Goal: Task Accomplishment & Management: Complete application form

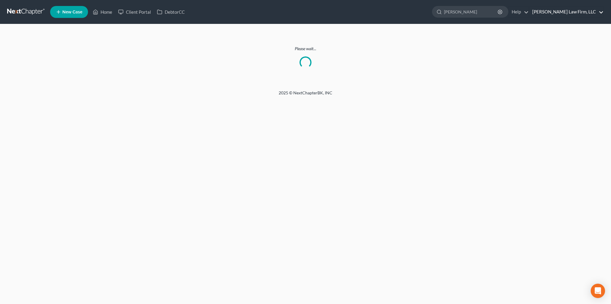
click at [590, 13] on link "Sader Law Firm, LLC" at bounding box center [566, 12] width 74 height 11
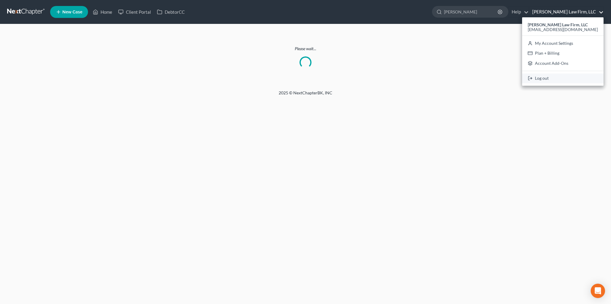
click at [565, 79] on link "Log out" at bounding box center [562, 78] width 81 height 10
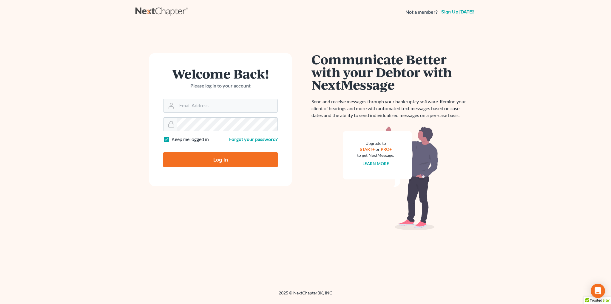
type input "[EMAIL_ADDRESS][DOMAIN_NAME]"
click at [220, 158] on input "Log In" at bounding box center [220, 159] width 115 height 15
type input "Thinking..."
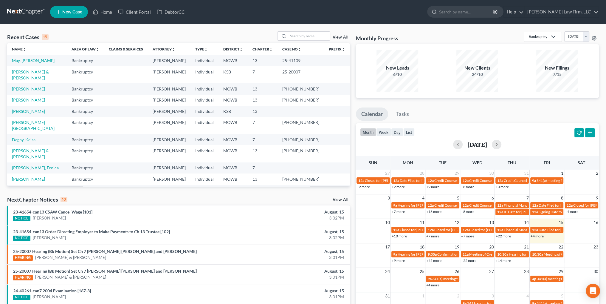
click at [23, 205] on link "[PERSON_NAME]" at bounding box center [28, 207] width 33 height 5
select select "4"
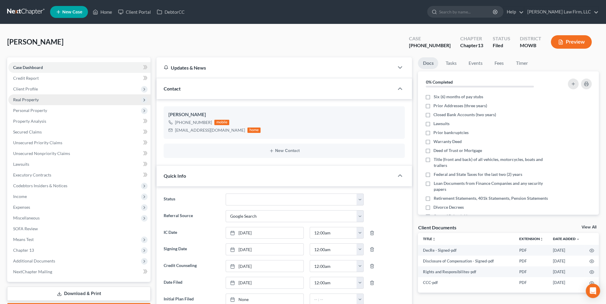
scroll to position [36, 0]
click at [30, 108] on span "Personal Property" at bounding box center [30, 110] width 34 height 5
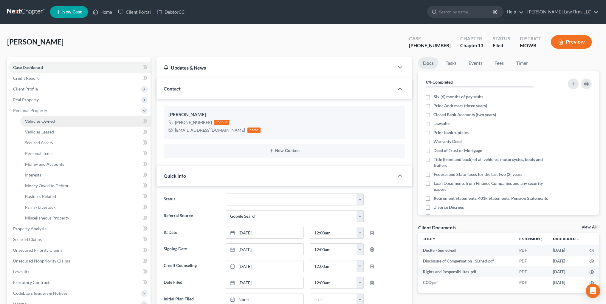
click at [44, 121] on span "Vehicles Owned" at bounding box center [40, 120] width 30 height 5
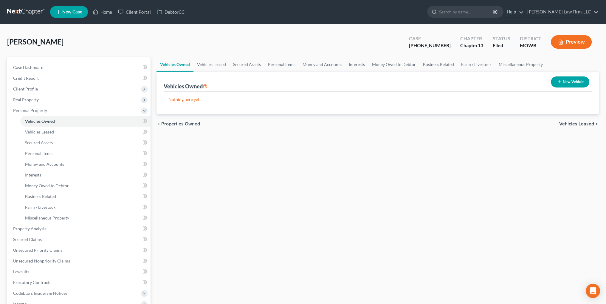
click at [579, 83] on button "New Vehicle" at bounding box center [570, 81] width 38 height 11
select select "0"
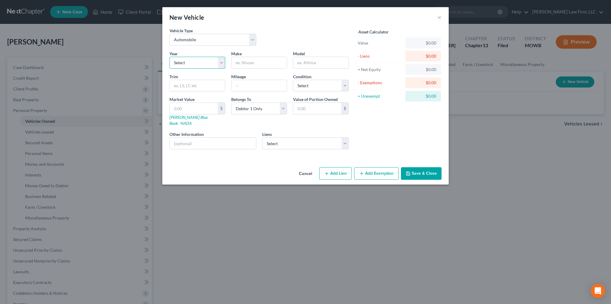
click at [220, 63] on select "Select 2026 2025 2024 2023 2022 2021 2020 2019 2018 2017 2016 2015 2014 2013 20…" at bounding box center [197, 63] width 56 height 12
select select "34"
click at [169, 57] on select "Select 2026 2025 2024 2023 2022 2021 2020 2019 2018 2017 2016 2015 2014 2013 20…" at bounding box center [197, 63] width 56 height 12
click at [256, 61] on input "text" at bounding box center [258, 62] width 55 height 11
type input "Buick"
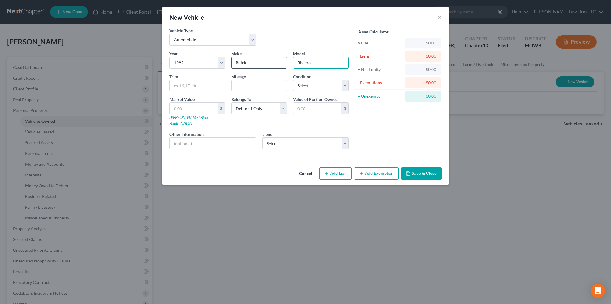
type input "Riviera"
type input "200,000"
select select "3"
type input "1"
type input "1.00"
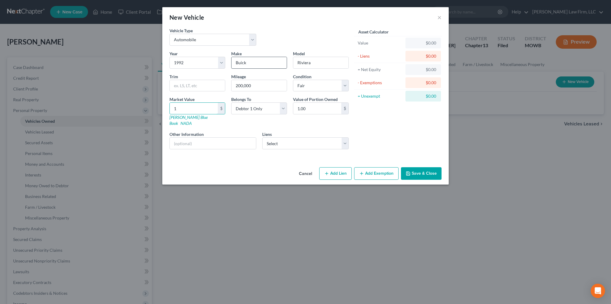
type input "15"
type input "15.00"
type input "150"
type input "150.00"
type input "1500"
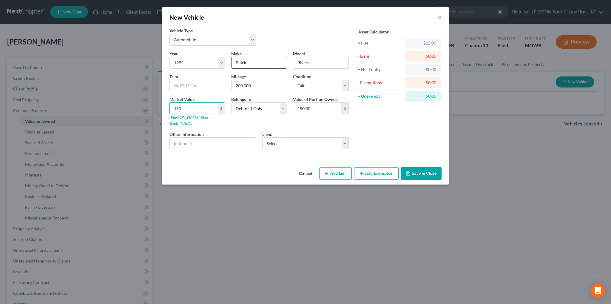
type input "1,500.00"
click at [416, 170] on button "Save & Close" at bounding box center [421, 173] width 41 height 13
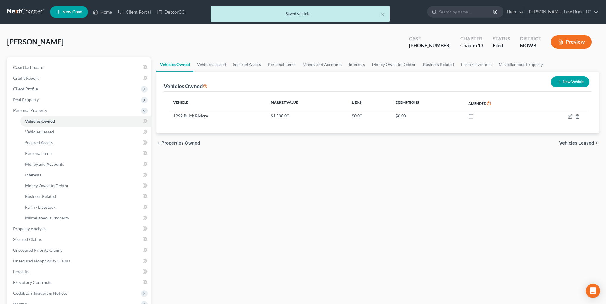
click at [558, 80] on icon "button" at bounding box center [559, 81] width 5 height 5
select select "0"
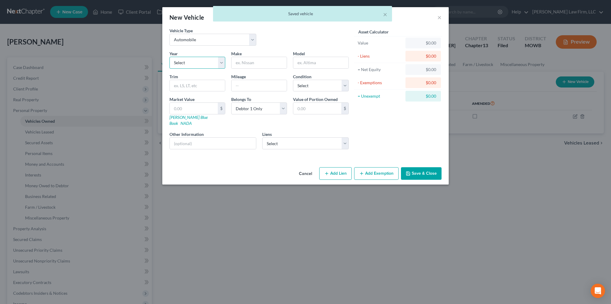
click at [220, 66] on select "Select 2026 2025 2024 2023 2022 2021 2020 2019 2018 2017 2016 2015 2014 2013 20…" at bounding box center [197, 63] width 56 height 12
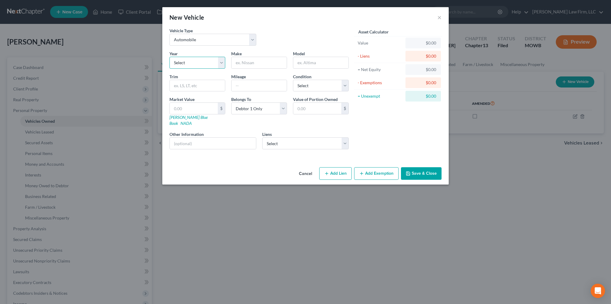
select select "32"
click at [169, 57] on select "Select 2026 2025 2024 2023 2022 2021 2020 2019 2018 2017 2016 2015 2014 2013 20…" at bounding box center [197, 63] width 56 height 12
click at [254, 57] on input "text" at bounding box center [258, 62] width 55 height 11
type input "Chevrolet"
type input "Caprice"
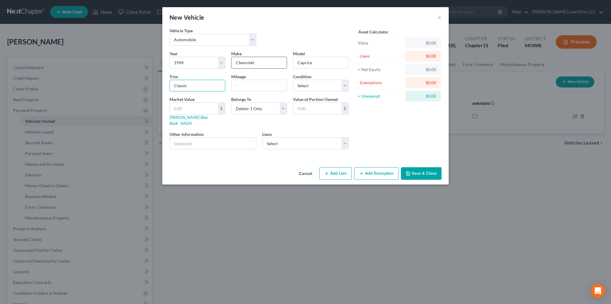
type input "Classic"
type input "220,000"
click at [310, 86] on select "Select Excellent Very Good Good Fair Poor" at bounding box center [321, 86] width 56 height 12
select select "4"
click at [293, 80] on select "Select Excellent Very Good Good Fair Poor" at bounding box center [321, 86] width 56 height 12
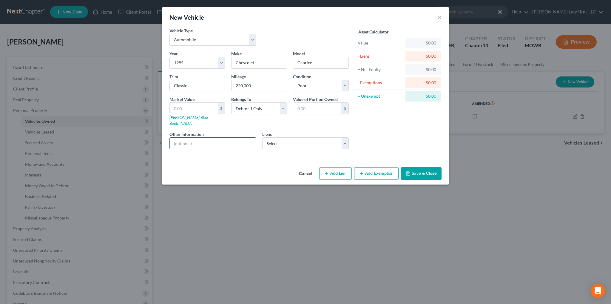
click at [227, 138] on input "text" at bounding box center [213, 143] width 86 height 11
type input "Totaled"
click at [205, 106] on input "text" at bounding box center [194, 108] width 48 height 11
type input "3"
type input "3.00"
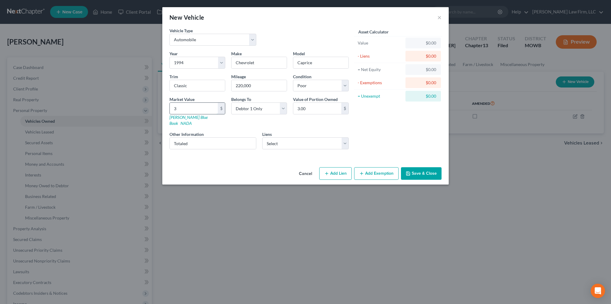
type input "35"
type input "35.00"
type input "350"
type input "350.00"
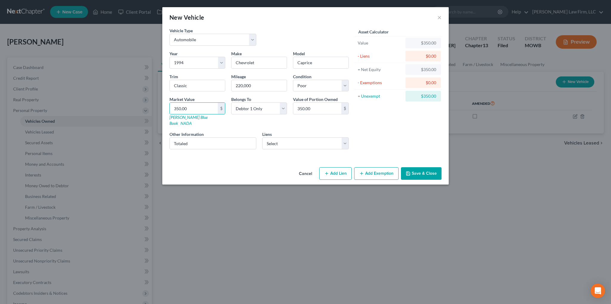
click at [422, 168] on button "Save & Close" at bounding box center [421, 173] width 41 height 13
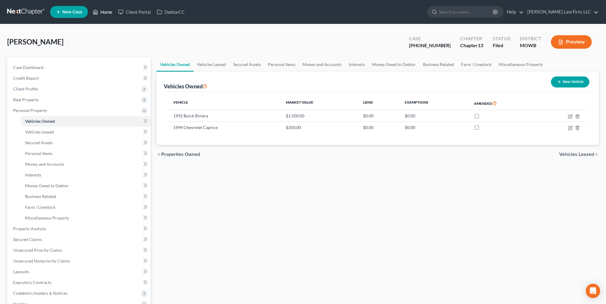
click at [107, 13] on link "Home" at bounding box center [102, 12] width 25 height 11
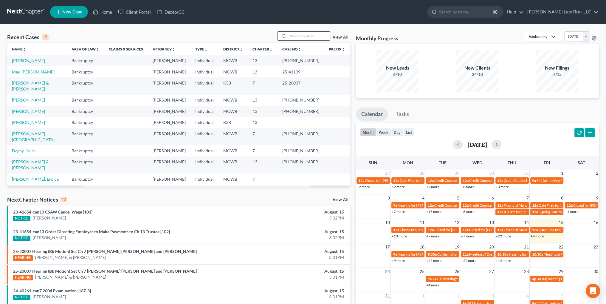
click at [303, 35] on input "search" at bounding box center [309, 36] width 42 height 9
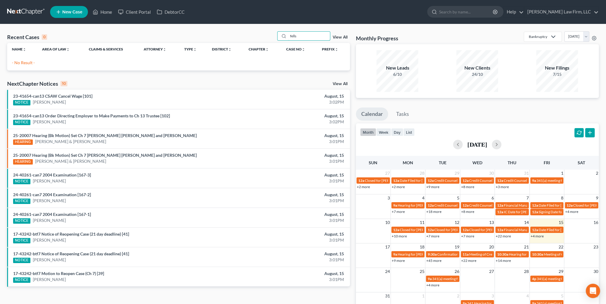
type input "fells"
click at [79, 13] on span "New Case" at bounding box center [72, 12] width 20 height 4
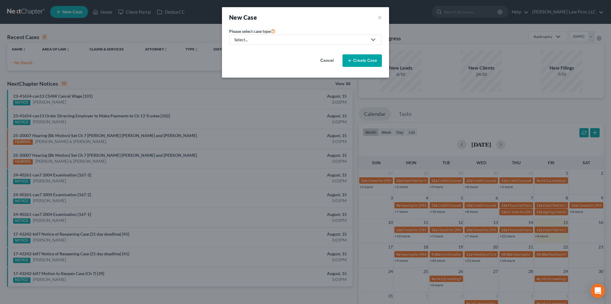
click at [257, 37] on div "Select..." at bounding box center [300, 40] width 133 height 6
click at [250, 52] on div "Bankruptcy" at bounding box center [245, 51] width 21 height 6
select select "46"
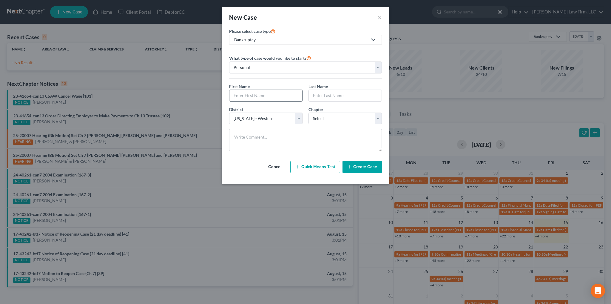
click at [253, 96] on input "text" at bounding box center [265, 95] width 73 height 11
type input "[PERSON_NAME]"
type input "Fells"
select select "3"
click at [359, 165] on button "Create Case" at bounding box center [361, 166] width 39 height 13
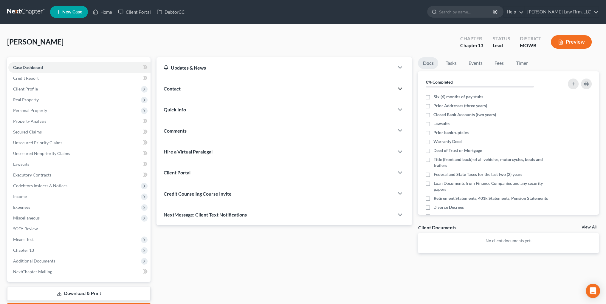
click at [399, 91] on icon "button" at bounding box center [400, 88] width 7 height 7
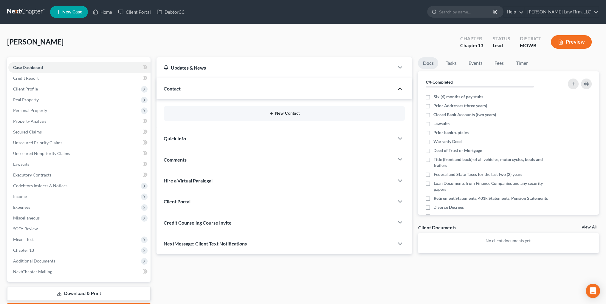
click at [286, 112] on button "New Contact" at bounding box center [285, 113] width 232 height 5
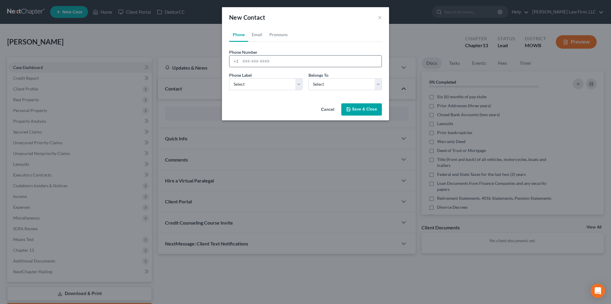
click at [245, 62] on input "tel" at bounding box center [310, 60] width 141 height 11
type input "8166028374"
select select "0"
click at [250, 62] on input "8166028374" at bounding box center [310, 60] width 141 height 11
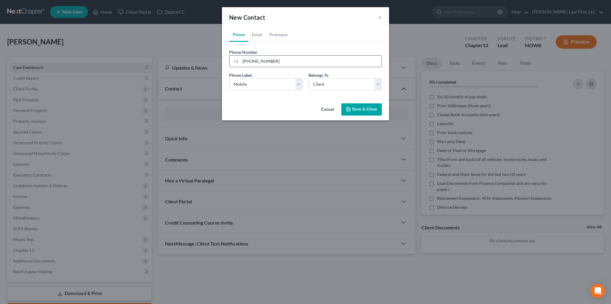
click at [254, 61] on input "[PHONE_NUMBER]" at bounding box center [310, 60] width 141 height 11
click at [253, 61] on input "[PHONE_NUMBER]" at bounding box center [310, 60] width 141 height 11
click at [261, 60] on input "[PHONE_NUMBER]" at bounding box center [310, 60] width 141 height 11
type input "[PHONE_NUMBER]"
click at [256, 33] on link "Email" at bounding box center [257, 34] width 18 height 14
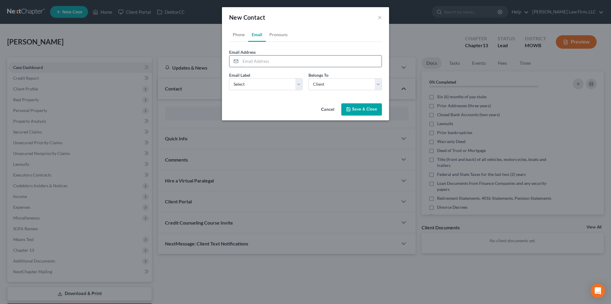
click at [247, 61] on input "email" at bounding box center [310, 60] width 141 height 11
type input "[EMAIL_ADDRESS][DOMAIN_NAME]"
select select "0"
click at [350, 111] on icon "button" at bounding box center [349, 109] width 4 height 4
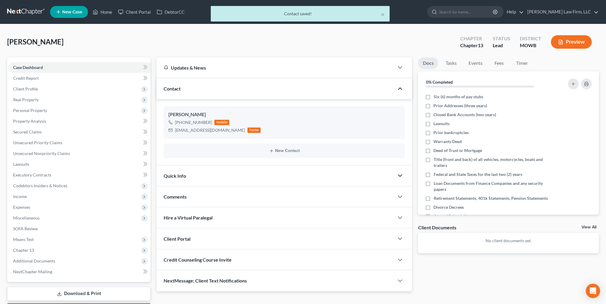
click at [397, 177] on icon "button" at bounding box center [400, 175] width 7 height 7
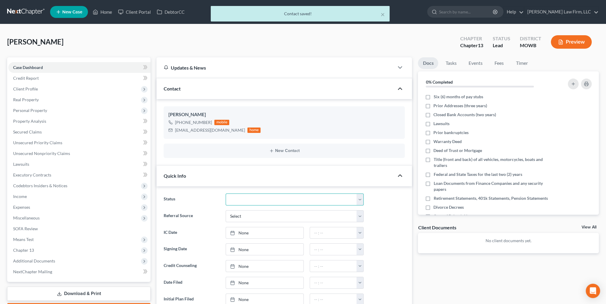
click at [244, 200] on select "Closed Discharged Dismissed Filed In Progress Lead Lost Lead Ready to File To R…" at bounding box center [295, 199] width 138 height 12
select select "4"
click at [226, 193] on select "Closed Discharged Dismissed Filed In Progress Lead Lost Lead Ready to File To R…" at bounding box center [295, 199] width 138 height 12
click at [238, 220] on select "Select Word Of Mouth Previous Clients Direct Mail Website Google Search Modern …" at bounding box center [295, 216] width 138 height 12
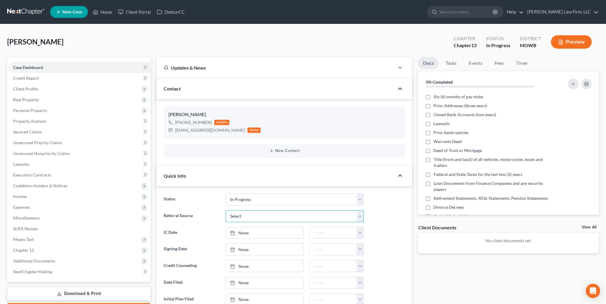
select select "6"
click at [226, 210] on select "Select Word Of Mouth Previous Clients Direct Mail Website Google Search Modern …" at bounding box center [295, 216] width 138 height 12
click at [251, 231] on input "text" at bounding box center [295, 232] width 138 height 11
type input "[PERSON_NAME]"
type input "[DATE]"
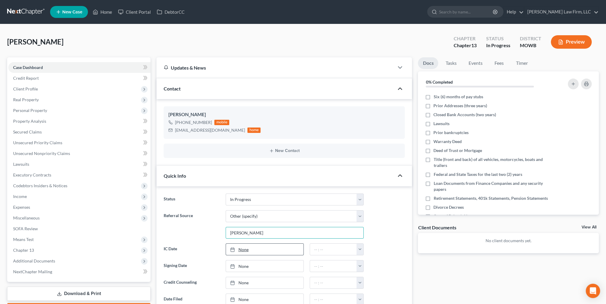
click at [246, 247] on link "None" at bounding box center [265, 248] width 78 height 11
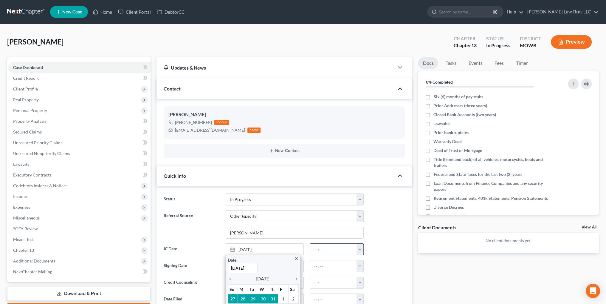
click at [362, 250] on button "button" at bounding box center [360, 248] width 7 height 11
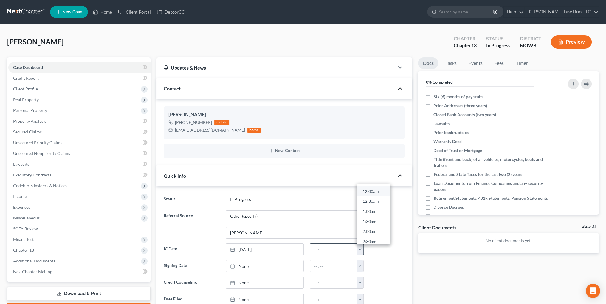
click at [372, 191] on link "12:00am" at bounding box center [373, 191] width 33 height 10
type input "12:00am"
click at [240, 280] on link "None" at bounding box center [265, 282] width 78 height 11
type input "[DATE]"
click at [362, 298] on button "button" at bounding box center [360, 299] width 7 height 11
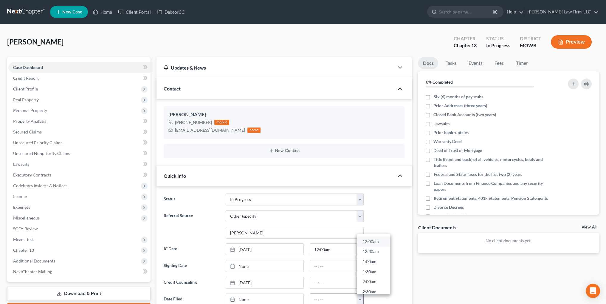
click at [368, 240] on link "12:00am" at bounding box center [373, 241] width 33 height 10
type input "12:00am"
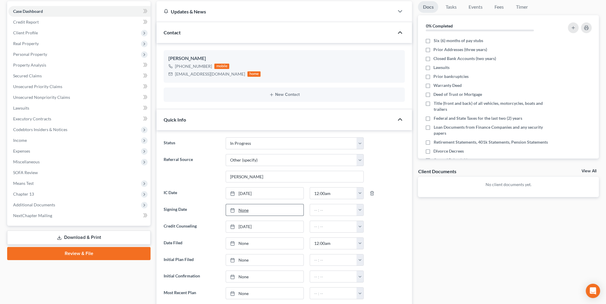
scroll to position [60, 0]
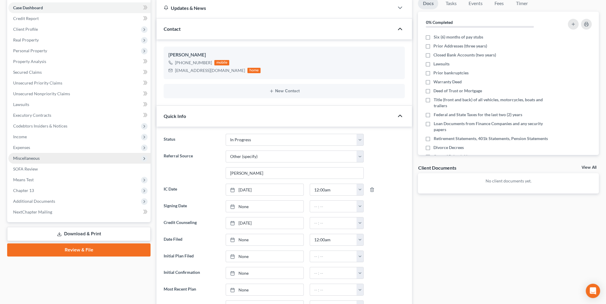
click at [31, 158] on span "Miscellaneous" at bounding box center [26, 157] width 27 height 5
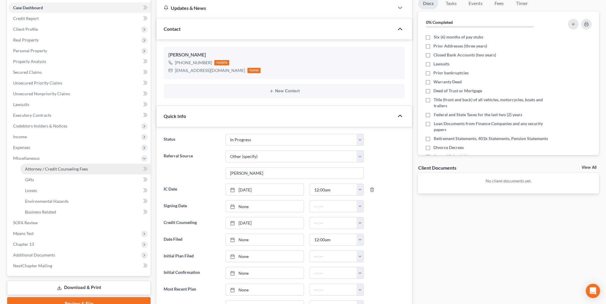
click at [51, 167] on span "Attorney / Credit Counseling Fees" at bounding box center [56, 168] width 63 height 5
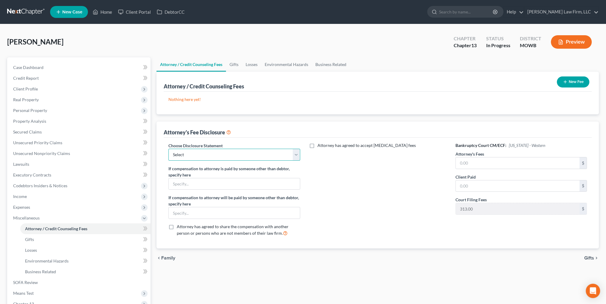
click at [214, 155] on select "Select [US_STATE] Chapter 13 [US_STATE] Chapter 7 [US_STATE] Chapter 13 [US_STA…" at bounding box center [235, 155] width 132 height 12
select select "2"
click at [169, 149] on select "Select [US_STATE] Chapter 13 [US_STATE] Chapter 7 [US_STATE] Chapter 13 [US_STA…" at bounding box center [235, 155] width 132 height 12
click at [469, 161] on input "text" at bounding box center [518, 162] width 124 height 11
type input "1,500.00"
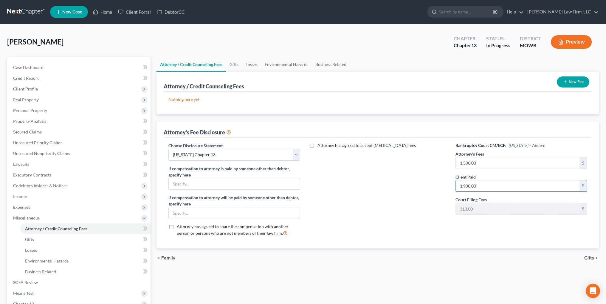
type input "1,900.00"
click at [571, 81] on button "New Fee" at bounding box center [573, 81] width 33 height 11
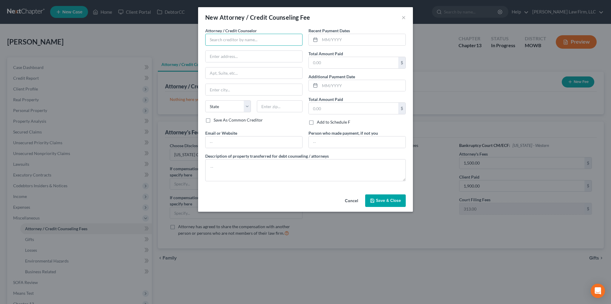
click at [246, 40] on input "text" at bounding box center [253, 40] width 97 height 12
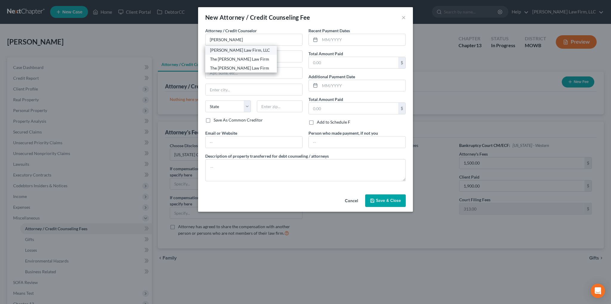
click at [239, 50] on div "[PERSON_NAME] Law Firm, LLC" at bounding box center [241, 50] width 62 height 6
type input "[PERSON_NAME] Law Firm, LLC"
type input "[STREET_ADDRESS]"
type input "Suite 2150"
type input "[US_STATE][GEOGRAPHIC_DATA]"
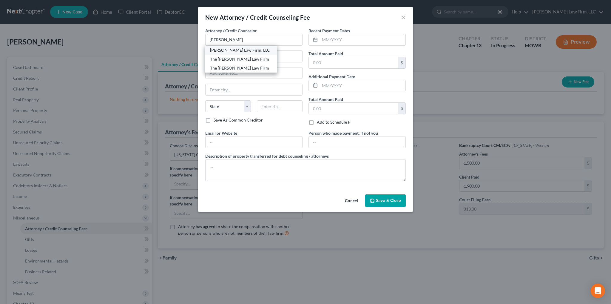
select select "26"
type input "64108"
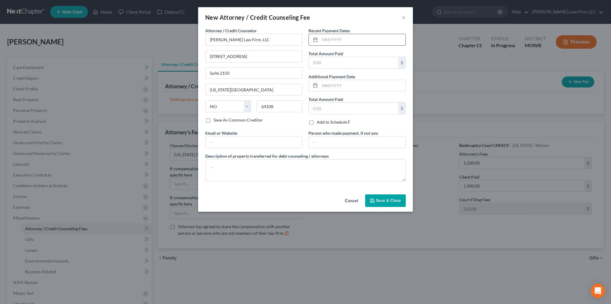
click at [340, 41] on input "text" at bounding box center [363, 39] width 86 height 11
type input "[DATE]"
type input "1,900.00"
click at [267, 168] on textarea at bounding box center [305, 170] width 200 height 22
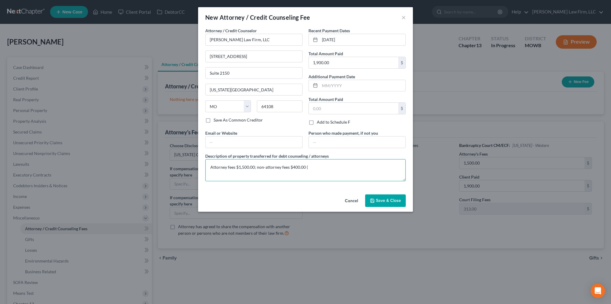
click at [249, 166] on textarea "Attorney fees $1,500.00; non-attorney fees $400.00 (" at bounding box center [305, 170] width 200 height 22
click at [299, 166] on textarea "Attorney fees $1,524.00; non-attorney fees $400.00 (" at bounding box center [305, 170] width 200 height 22
click at [314, 166] on textarea "Attorney fees $1,524.00; non-attorney fees $376.00 (" at bounding box center [305, 170] width 200 height 22
type textarea "Attorney fees $1,524.00; non-attorney fees $376.00 ($39.00 credit report, $24.0…"
click at [386, 198] on span "Save & Close" at bounding box center [388, 200] width 25 height 5
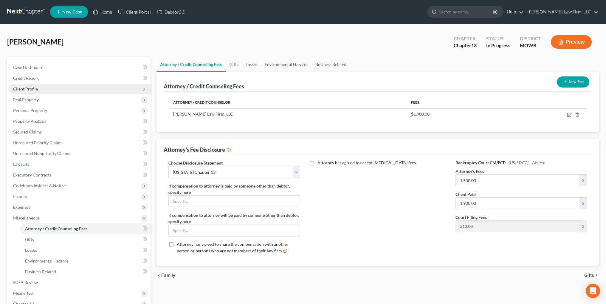
click at [28, 91] on span "Client Profile" at bounding box center [79, 89] width 142 height 11
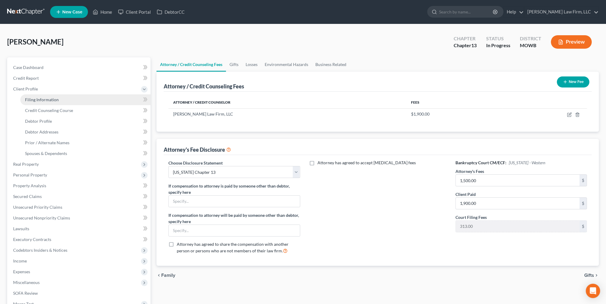
click at [43, 101] on span "Filing Information" at bounding box center [42, 99] width 34 height 5
select select "1"
select select "0"
select select "3"
select select "46"
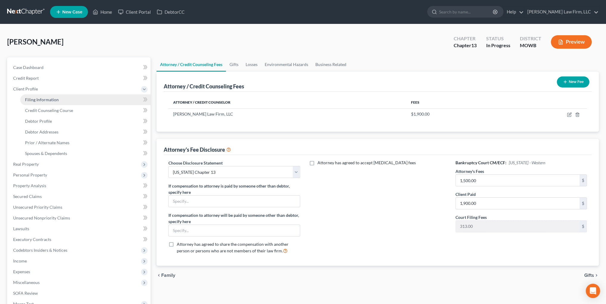
select select "26"
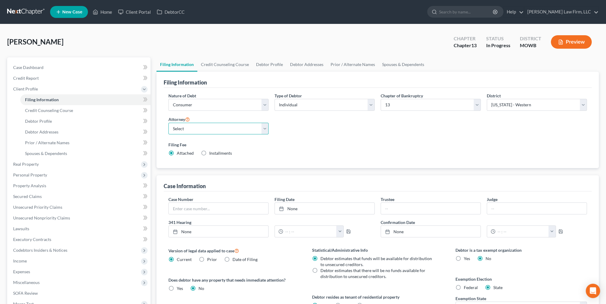
click at [235, 125] on select "Select [PERSON_NAME] - MOWB [PERSON_NAME] - KSB [PERSON_NAME] - MOEB [PERSON_NA…" at bounding box center [219, 129] width 100 height 12
select select "6"
click at [169, 123] on select "Select [PERSON_NAME] - MOWB [PERSON_NAME] - KSB [PERSON_NAME] - MOEB [PERSON_NA…" at bounding box center [219, 129] width 100 height 12
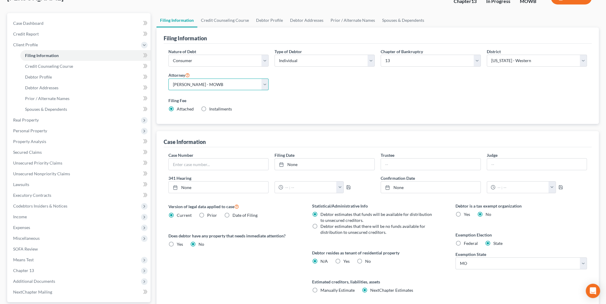
scroll to position [60, 0]
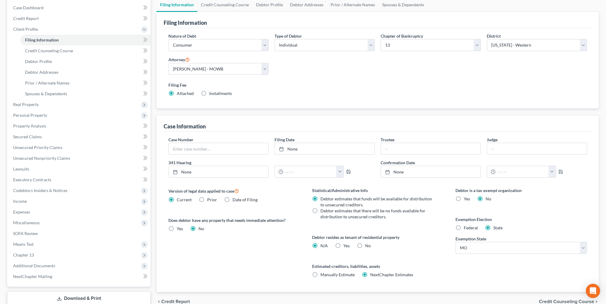
click at [321, 274] on label "Manually Estimate Manually Estimate" at bounding box center [338, 274] width 34 height 6
click at [323, 274] on input "Manually Estimate Manually Estimate" at bounding box center [325, 273] width 4 height 4
radio input "true"
radio input "false"
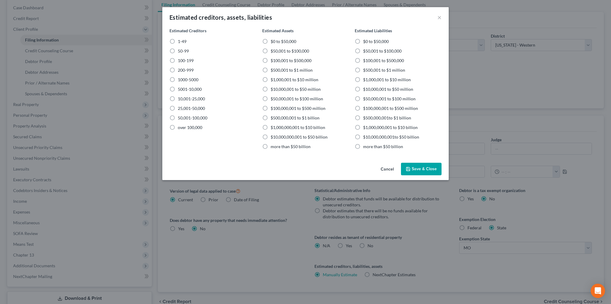
click at [178, 40] on label "1-49" at bounding box center [182, 41] width 9 height 6
click at [180, 40] on input "1-49" at bounding box center [182, 40] width 4 height 4
radio input "true"
click at [390, 168] on button "Cancel" at bounding box center [387, 169] width 23 height 12
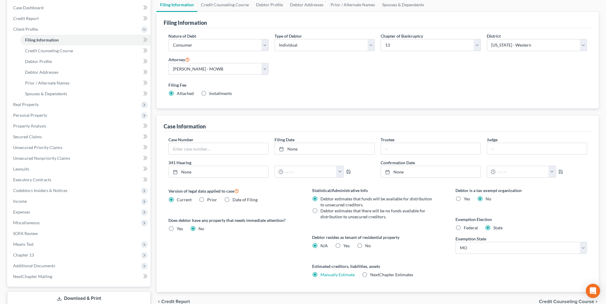
click at [371, 274] on span "NextChapter Estimates" at bounding box center [391, 274] width 43 height 5
click at [373, 274] on input "NextChapter Estimates" at bounding box center [375, 273] width 4 height 4
radio input "true"
click at [321, 274] on label "Manually Estimate Manually Estimate" at bounding box center [338, 274] width 34 height 6
click at [323, 274] on input "Manually Estimate Manually Estimate" at bounding box center [325, 273] width 4 height 4
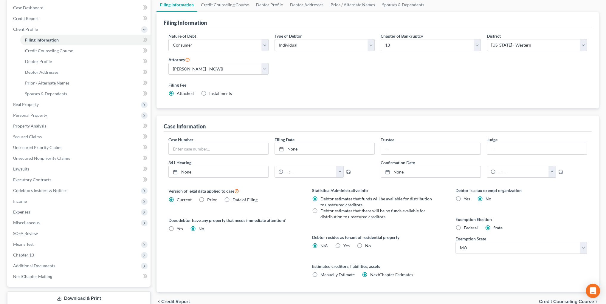
radio input "true"
radio input "false"
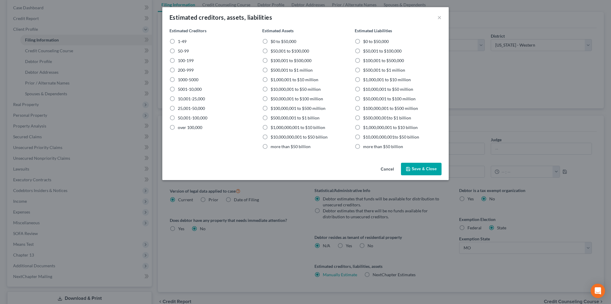
click at [178, 41] on label "1-49" at bounding box center [182, 41] width 9 height 6
click at [180, 41] on input "1-49" at bounding box center [182, 40] width 4 height 4
radio input "true"
click at [271, 60] on label "$100,001 to $500,000" at bounding box center [291, 61] width 41 height 6
click at [273, 60] on input "$100,001 to $500,000" at bounding box center [275, 60] width 4 height 4
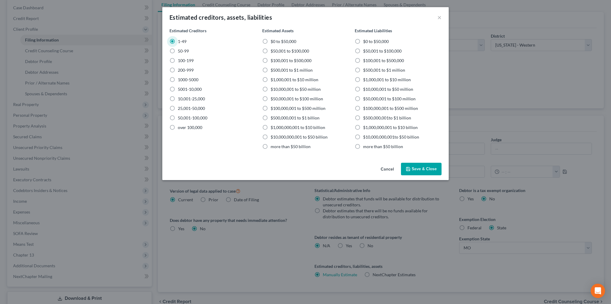
radio input "true"
click at [363, 61] on label "$100,001 to $500,000" at bounding box center [383, 61] width 41 height 6
click at [365, 61] on input "$100,001 to $500,000" at bounding box center [367, 60] width 4 height 4
radio input "true"
click at [419, 170] on button "Save & Close" at bounding box center [421, 169] width 41 height 13
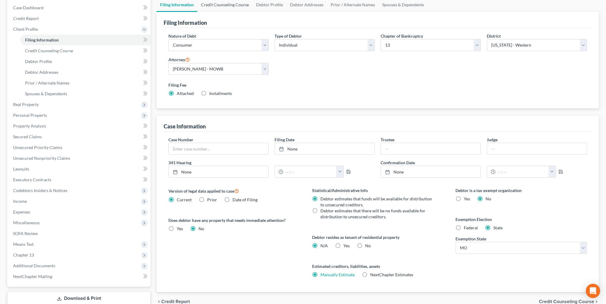
click at [226, 4] on link "Credit Counseling Course" at bounding box center [224, 5] width 55 height 14
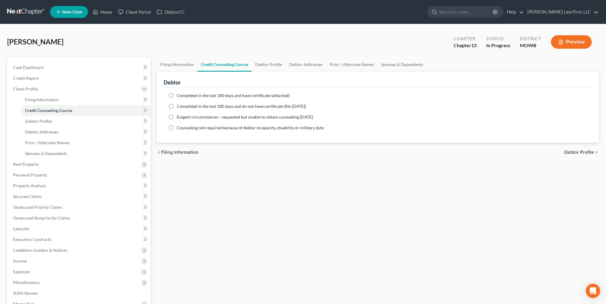
click at [177, 95] on label "Completed in the last 180 days and have certificate (attached)" at bounding box center [233, 95] width 113 height 6
click at [179, 95] on input "Completed in the last 180 days and have certificate (attached)" at bounding box center [181, 94] width 4 height 4
radio input "true"
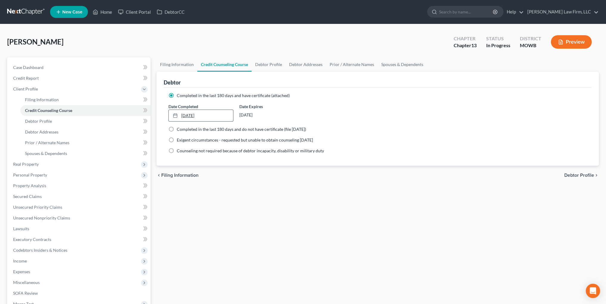
click at [181, 116] on link "[DATE]" at bounding box center [201, 115] width 64 height 11
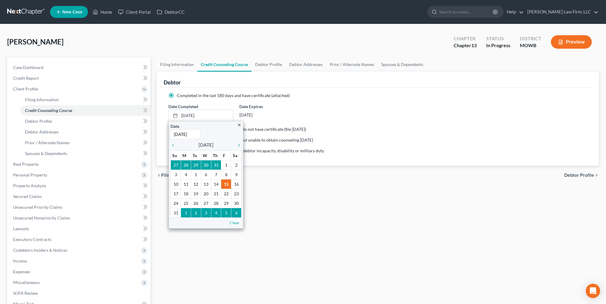
click at [308, 108] on div "Date Completed [DATE] close Date [DATE] Time 12:00 AM chevron_left [DATE] chevr…" at bounding box center [378, 112] width 425 height 18
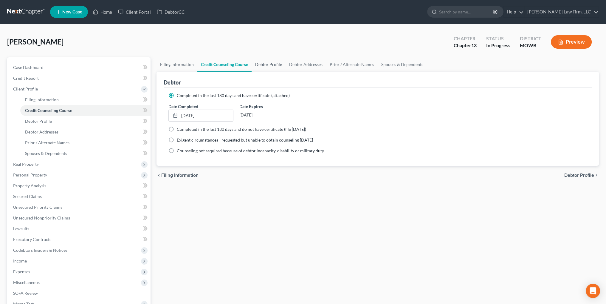
click at [273, 64] on link "Debtor Profile" at bounding box center [269, 64] width 34 height 14
select select "0"
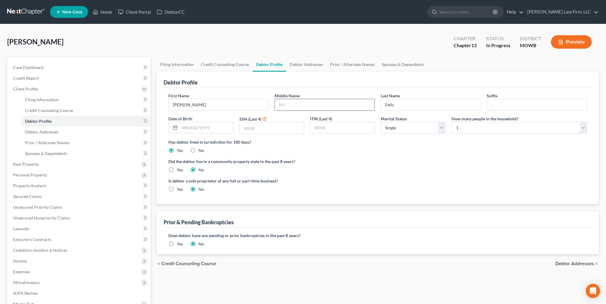
click at [295, 104] on input "text" at bounding box center [325, 104] width 100 height 11
type input "Trevon"
type input "[DATE]"
type input "1670"
click at [35, 130] on span "Debtor Addresses" at bounding box center [41, 131] width 33 height 5
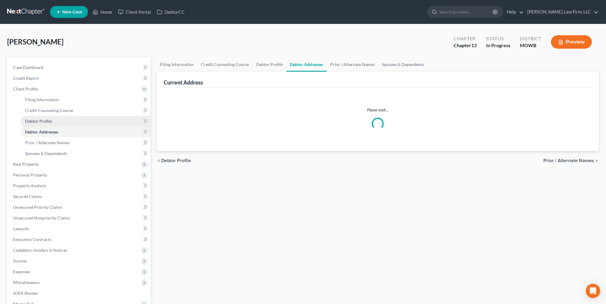
select select "0"
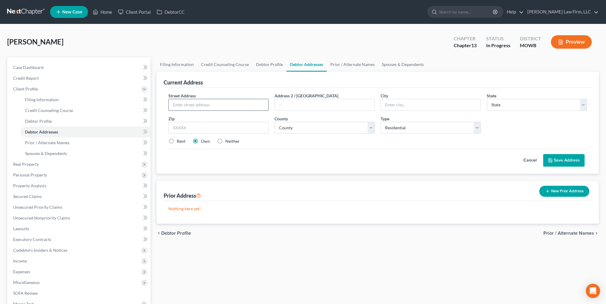
click at [197, 103] on input "text" at bounding box center [219, 104] width 100 height 11
type input "[STREET_ADDRESS][PERSON_NAME]"
click at [410, 107] on input "[US_STATE] Coty" at bounding box center [431, 104] width 100 height 11
type input "[US_STATE][GEOGRAPHIC_DATA]"
select select "26"
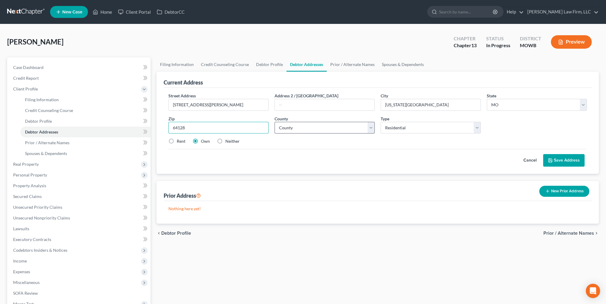
type input "64128"
click at [336, 128] on select "County [GEOGRAPHIC_DATA] [GEOGRAPHIC_DATA] [GEOGRAPHIC_DATA] [GEOGRAPHIC_DATA] …" at bounding box center [325, 128] width 100 height 12
select select "47"
click at [275, 122] on select "County [GEOGRAPHIC_DATA] [GEOGRAPHIC_DATA] [GEOGRAPHIC_DATA] [GEOGRAPHIC_DATA] …" at bounding box center [325, 128] width 100 height 12
click at [356, 63] on link "Prior / Alternate Names" at bounding box center [353, 64] width 52 height 14
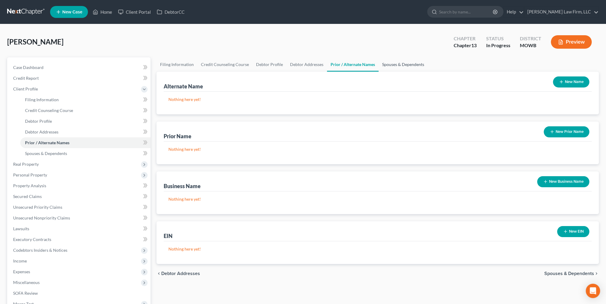
click at [401, 63] on link "Spouses & Dependents" at bounding box center [403, 64] width 49 height 14
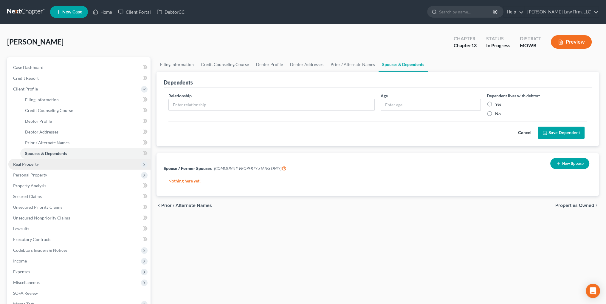
click at [27, 162] on span "Real Property" at bounding box center [26, 163] width 26 height 5
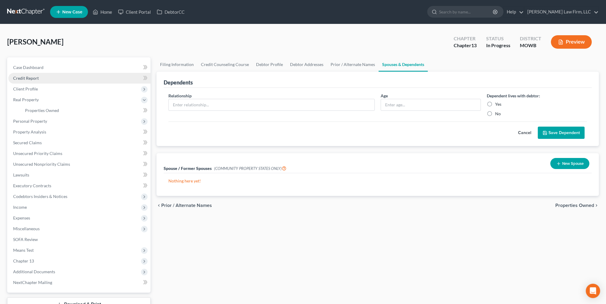
click at [27, 78] on span "Credit Report" at bounding box center [26, 77] width 26 height 5
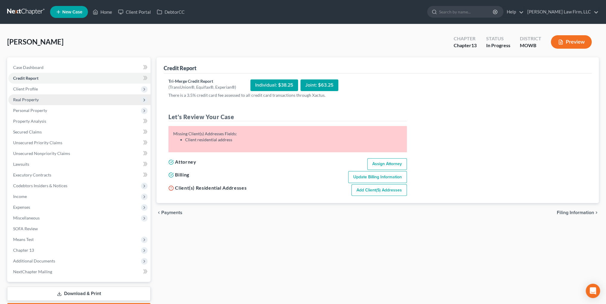
click at [29, 101] on span "Real Property" at bounding box center [26, 99] width 26 height 5
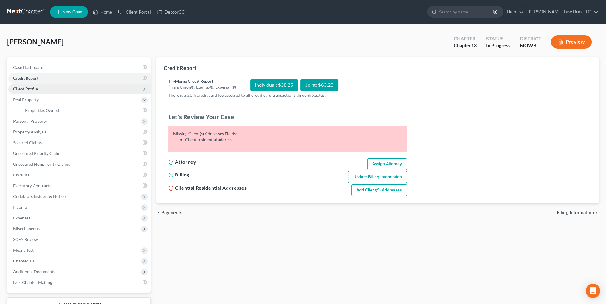
click at [27, 89] on span "Client Profile" at bounding box center [25, 88] width 25 height 5
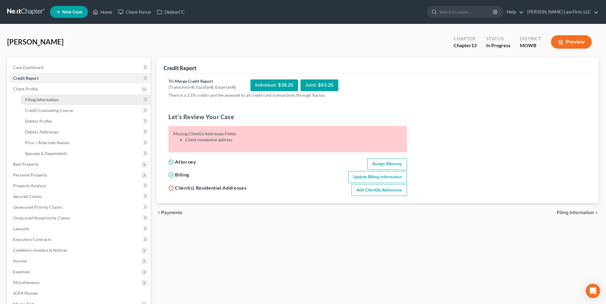
click at [39, 100] on span "Filing Information" at bounding box center [42, 99] width 34 height 5
select select "1"
select select "0"
select select "3"
select select "46"
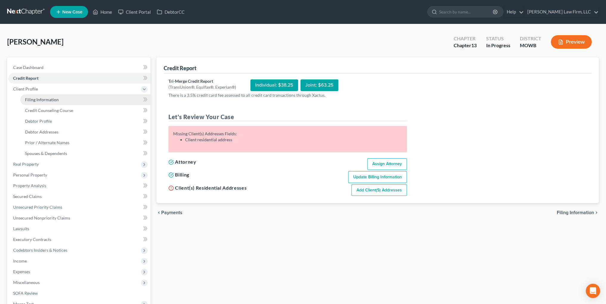
select select "6"
select select "26"
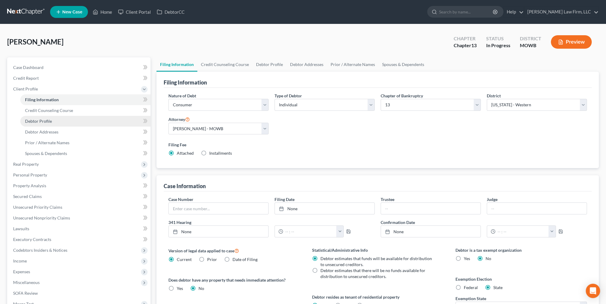
click at [48, 121] on span "Debtor Profile" at bounding box center [38, 120] width 27 height 5
select select "0"
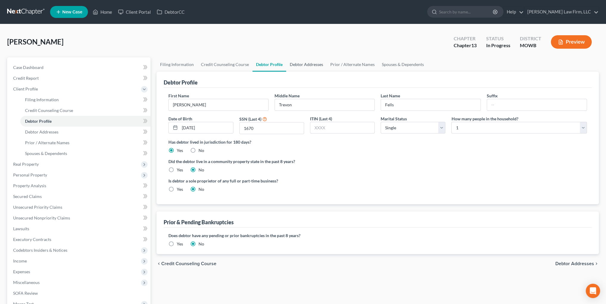
click at [299, 65] on link "Debtor Addresses" at bounding box center [306, 64] width 41 height 14
select select "0"
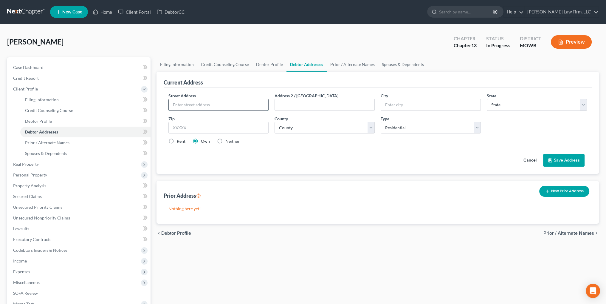
click at [190, 104] on input "text" at bounding box center [219, 104] width 100 height 11
type input "[STREET_ADDRESS][PERSON_NAME]"
type input "[US_STATE][GEOGRAPHIC_DATA]"
select select "26"
type input "64128"
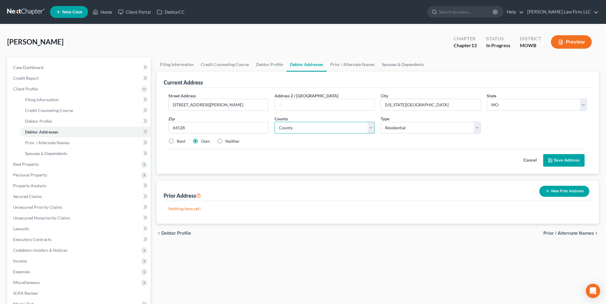
click at [303, 124] on select "County [GEOGRAPHIC_DATA] [GEOGRAPHIC_DATA] [GEOGRAPHIC_DATA] [GEOGRAPHIC_DATA] …" at bounding box center [325, 128] width 100 height 12
select select "47"
click at [275, 122] on select "County [GEOGRAPHIC_DATA] [GEOGRAPHIC_DATA] [GEOGRAPHIC_DATA] [GEOGRAPHIC_DATA] …" at bounding box center [325, 128] width 100 height 12
click at [560, 160] on button "Save Address" at bounding box center [564, 160] width 41 height 13
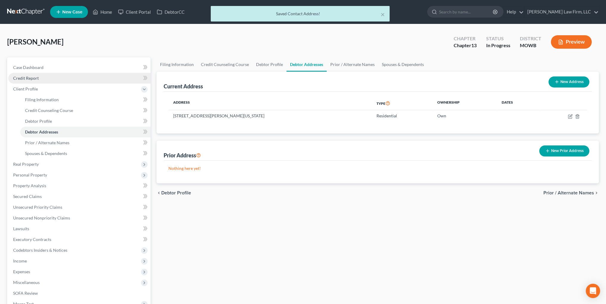
click at [26, 79] on span "Credit Report" at bounding box center [26, 77] width 26 height 5
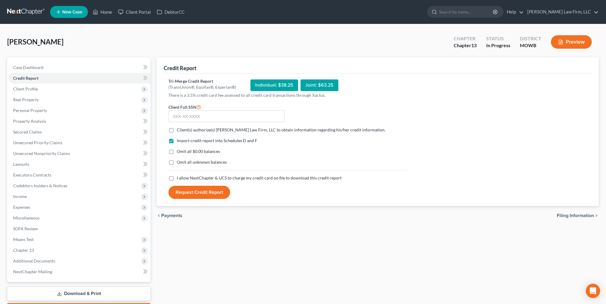
click at [177, 129] on label "Client(s) authorize(s) [PERSON_NAME] Law Firm, LLC to obtain information regard…" at bounding box center [281, 130] width 209 height 6
click at [179, 129] on input "Client(s) authorize(s) [PERSON_NAME] Law Firm, LLC to obtain information regard…" at bounding box center [181, 129] width 4 height 4
checkbox input "true"
click at [177, 179] on label "I allow NextChapter & UCS to charge my credit card on file to download this cre…" at bounding box center [259, 178] width 165 height 6
click at [179, 179] on input "I allow NextChapter & UCS to charge my credit card on file to download this cre…" at bounding box center [181, 177] width 4 height 4
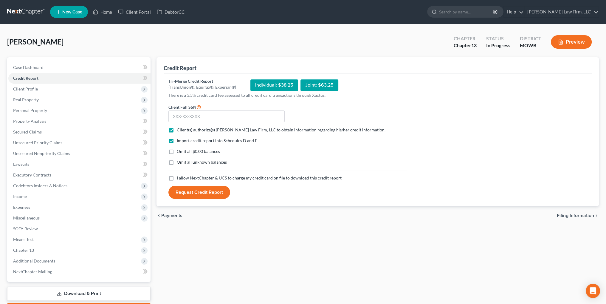
checkbox input "true"
click at [189, 117] on input "text" at bounding box center [227, 116] width 116 height 12
type input "493-15-1670"
click at [197, 189] on button "Request Credit Report" at bounding box center [200, 192] width 62 height 13
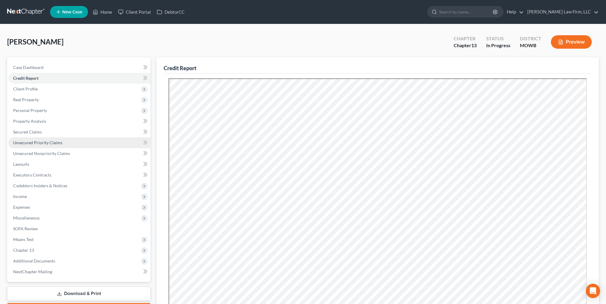
click at [24, 142] on span "Unsecured Priority Claims" at bounding box center [37, 142] width 49 height 5
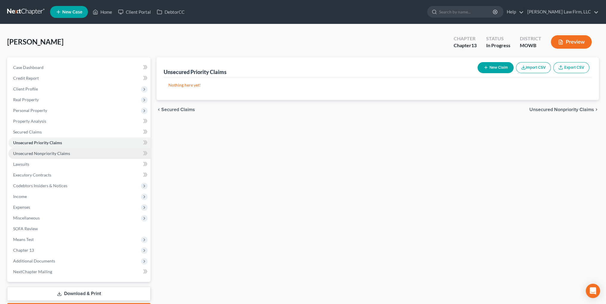
click at [25, 149] on link "Unsecured Nonpriority Claims" at bounding box center [79, 153] width 142 height 11
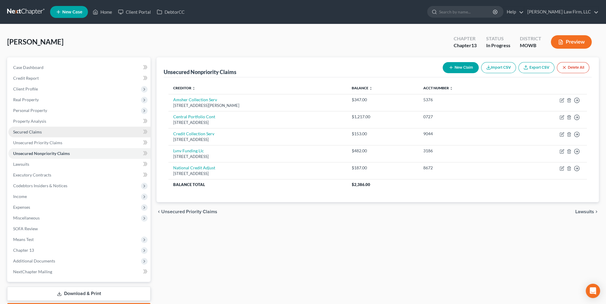
click at [25, 131] on span "Secured Claims" at bounding box center [27, 131] width 29 height 5
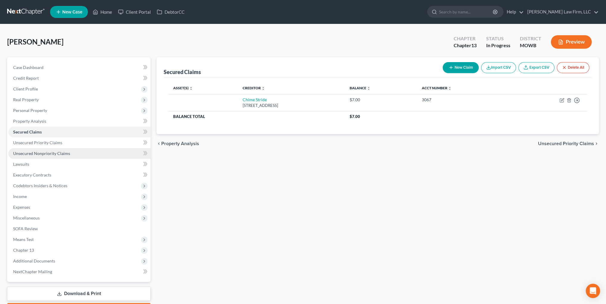
click at [26, 152] on span "Unsecured Nonpriority Claims" at bounding box center [41, 153] width 57 height 5
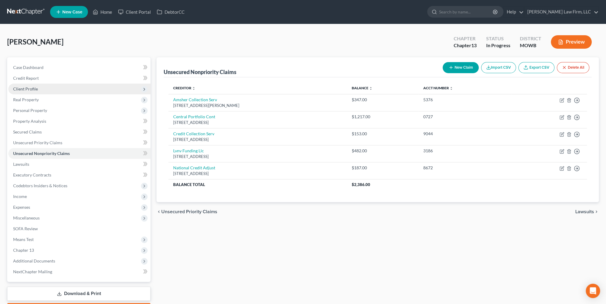
click at [30, 88] on span "Client Profile" at bounding box center [25, 88] width 25 height 5
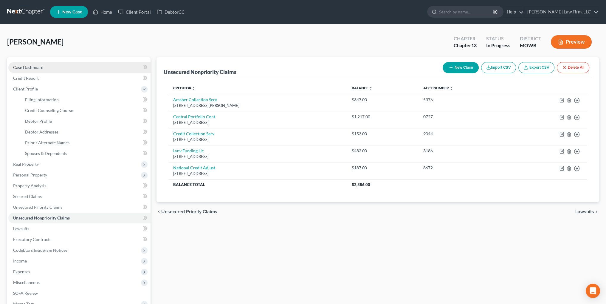
click at [30, 70] on link "Case Dashboard" at bounding box center [79, 67] width 142 height 11
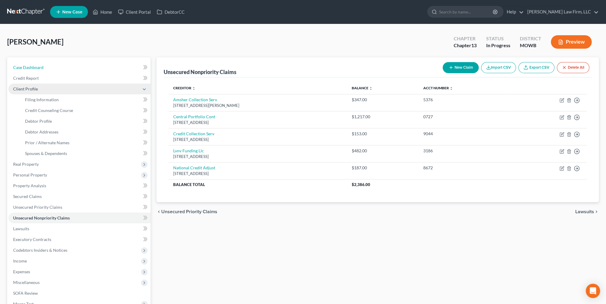
select select "6"
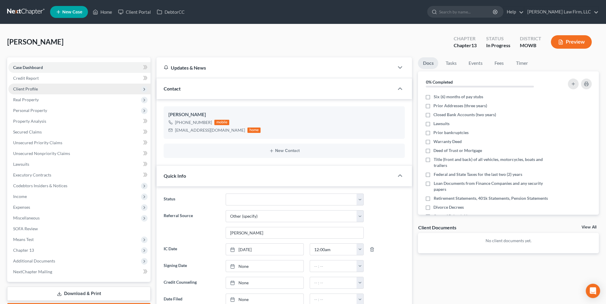
click at [27, 87] on span "Client Profile" at bounding box center [25, 88] width 25 height 5
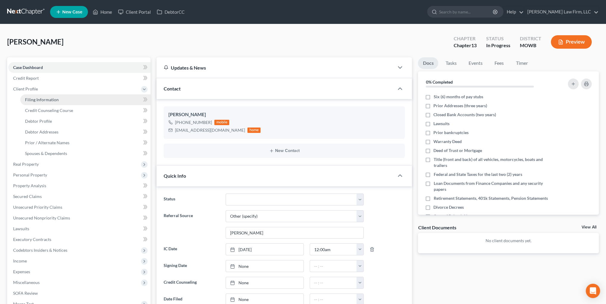
click at [40, 100] on span "Filing Information" at bounding box center [42, 99] width 34 height 5
select select "1"
select select "0"
select select "3"
select select "46"
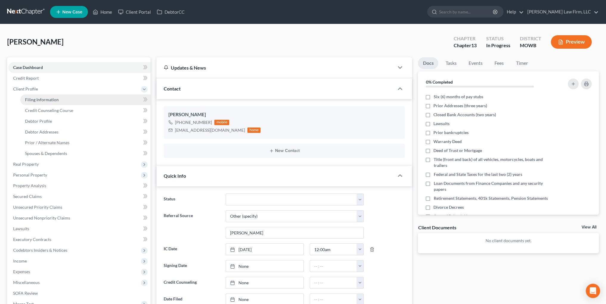
select select "6"
select select "26"
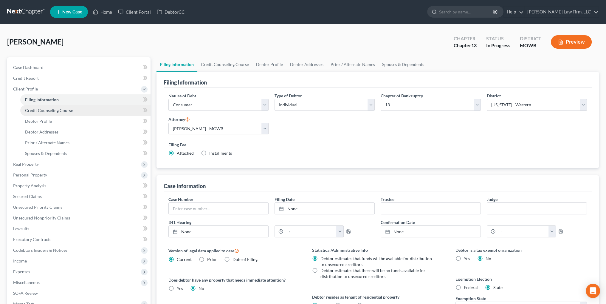
click at [42, 110] on span "Credit Counseling Course" at bounding box center [49, 110] width 48 height 5
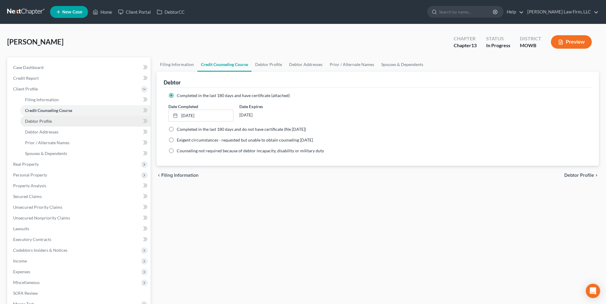
click at [41, 120] on span "Debtor Profile" at bounding box center [38, 120] width 27 height 5
select select "0"
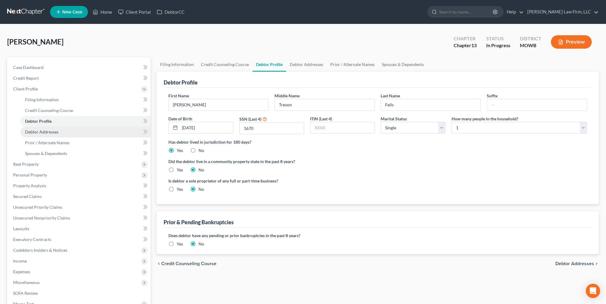
click at [41, 129] on span "Debtor Addresses" at bounding box center [41, 131] width 33 height 5
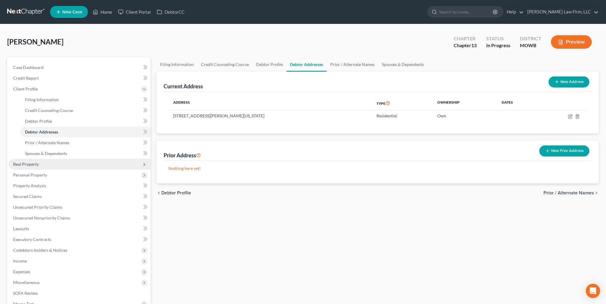
click at [29, 163] on span "Real Property" at bounding box center [26, 163] width 26 height 5
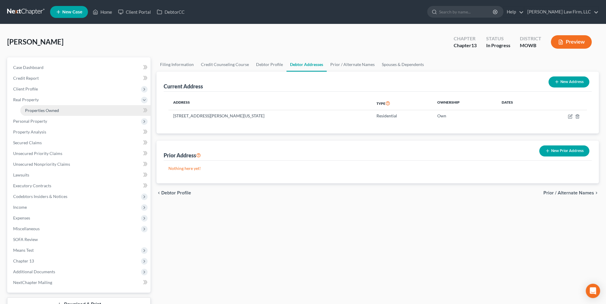
click at [44, 110] on span "Properties Owned" at bounding box center [42, 110] width 34 height 5
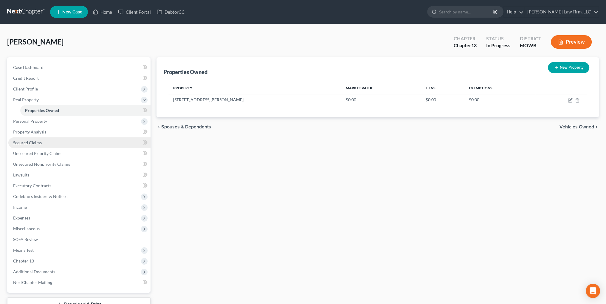
click at [29, 142] on span "Secured Claims" at bounding box center [27, 142] width 29 height 5
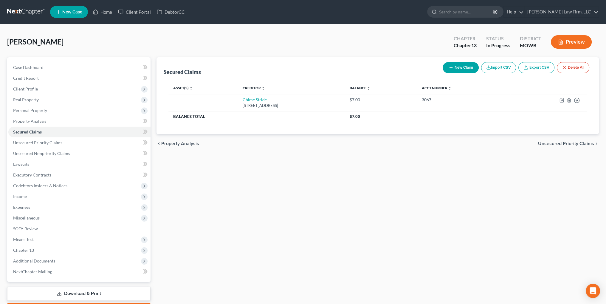
click at [463, 67] on button "New Claim" at bounding box center [461, 67] width 36 height 11
select select "0"
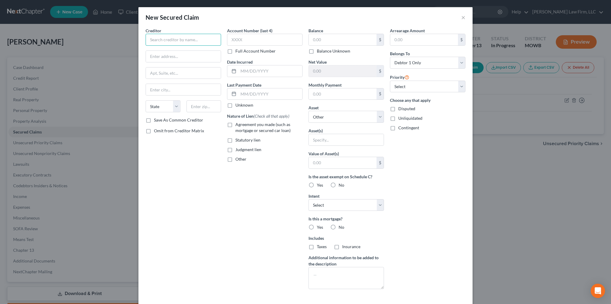
click at [174, 39] on input "text" at bounding box center [183, 40] width 75 height 12
click at [178, 54] on div "[GEOGRAPHIC_DATA]-5850" at bounding box center [181, 55] width 62 height 5
type input "Shellpoint Mortgage Servicing"
type input "PO Box 51850"
type input "Livonia"
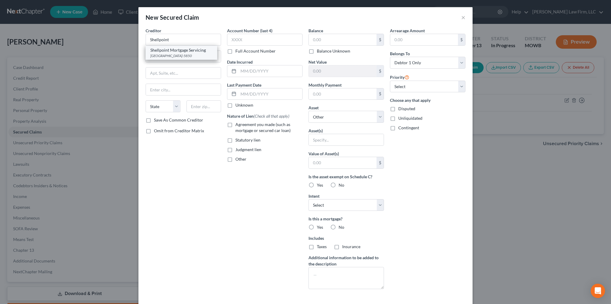
select select "23"
type input "48151-5850"
click at [456, 84] on select "Select 1st 2nd 3rd 4th 5th 6th 7th 8th 9th 10th 11th 12th 13th 14th 15th 16th 1…" at bounding box center [427, 87] width 75 height 12
select select "0"
click at [390, 81] on select "Select 1st 2nd 3rd 4th 5th 6th 7th 8th 9th 10th 11th 12th 13th 14th 15th 16th 1…" at bounding box center [427, 87] width 75 height 12
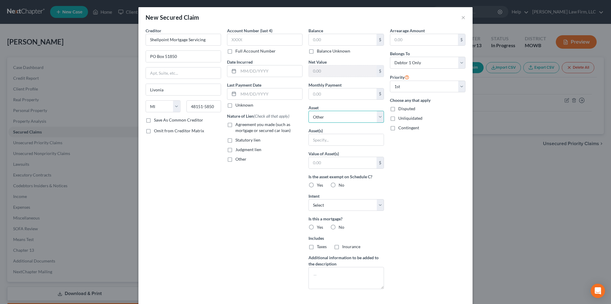
click at [379, 120] on select "Select Other Multiple Assets [STREET_ADDRESS][PERSON_NAME] - $0.0" at bounding box center [345, 117] width 75 height 12
click at [416, 154] on div "Arrearage Amount $ Belongs To * Select Debtor 1 Only Debtor 2 Only Debtor 1 And…" at bounding box center [427, 160] width 81 height 266
click at [235, 123] on label "Agreement you made (such as mortgage or secured car loan)" at bounding box center [268, 127] width 67 height 12
click at [238, 123] on input "Agreement you made (such as mortgage or secured car loan)" at bounding box center [240, 123] width 4 height 4
click at [235, 123] on label "Agreement you made (such as mortgage or secured car loan)" at bounding box center [268, 127] width 67 height 12
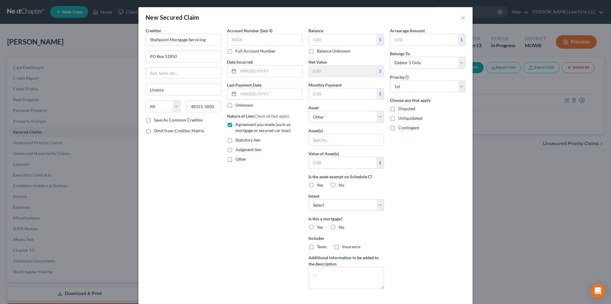
click at [238, 123] on input "Agreement you made (such as mortgage or secured car loan)" at bounding box center [240, 123] width 4 height 4
checkbox input "false"
click at [235, 160] on label "Other" at bounding box center [240, 159] width 11 height 6
click at [238, 160] on input "Other" at bounding box center [240, 158] width 4 height 4
click at [235, 160] on label "Other" at bounding box center [240, 159] width 11 height 6
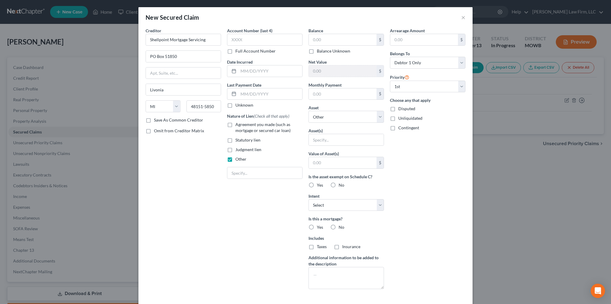
click at [238, 160] on input "Other" at bounding box center [240, 158] width 4 height 4
checkbox input "false"
click at [235, 124] on label "Agreement you made (such as mortgage or secured car loan)" at bounding box center [268, 127] width 67 height 12
click at [238, 124] on input "Agreement you made (such as mortgage or secured car loan)" at bounding box center [240, 123] width 4 height 4
checkbox input "true"
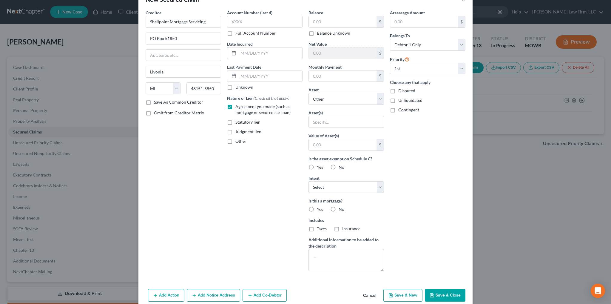
scroll to position [27, 0]
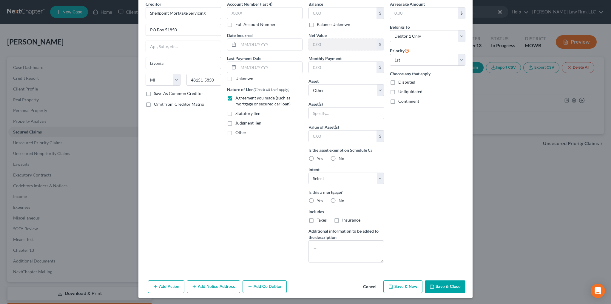
click at [450, 289] on button "Save & Close" at bounding box center [445, 286] width 41 height 13
select select
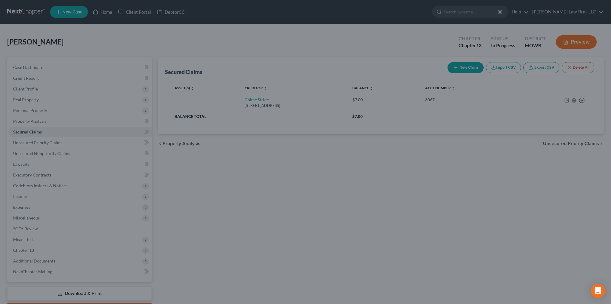
scroll to position [0, 0]
type input "0.00"
type input "0"
type input "0.00"
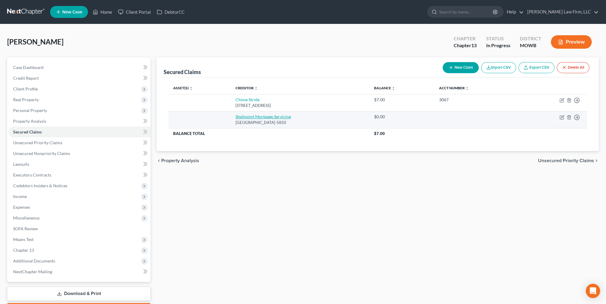
click at [275, 114] on link "Shellpoint Mortgage Servicing" at bounding box center [263, 116] width 55 height 5
select select "23"
select select "0"
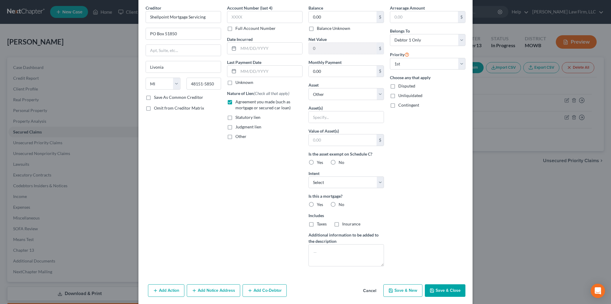
scroll to position [44, 0]
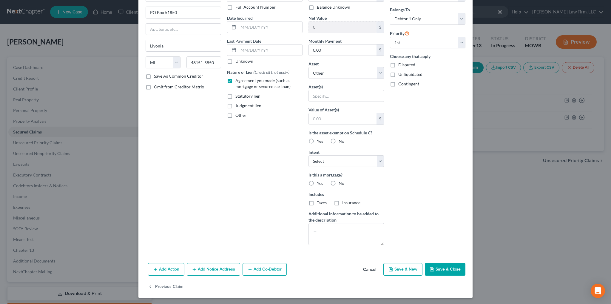
click at [201, 269] on button "Add Notice Address" at bounding box center [213, 269] width 53 height 13
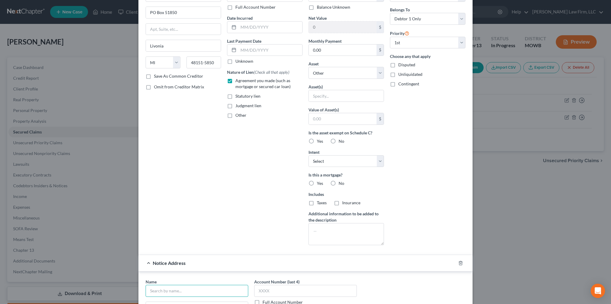
click at [209, 286] on input "text" at bounding box center [197, 291] width 103 height 12
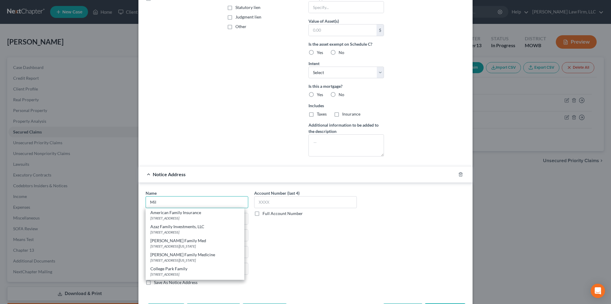
scroll to position [133, 0]
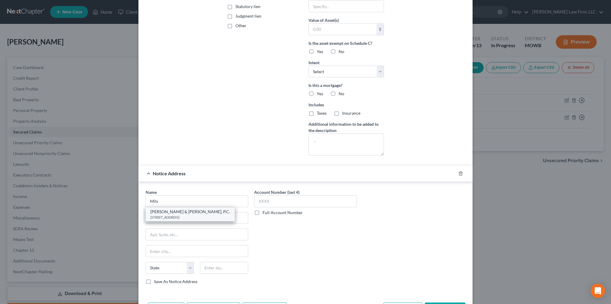
click at [169, 215] on div "[STREET_ADDRESS]" at bounding box center [190, 216] width 80 height 5
type input "[PERSON_NAME] & [PERSON_NAME], P.C."
type input "[STREET_ADDRESS]"
type input "Chesterfield"
select select "26"
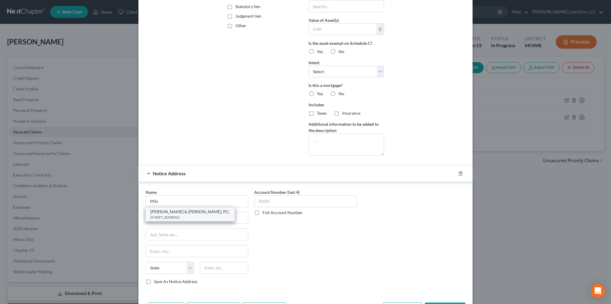
type input "63005"
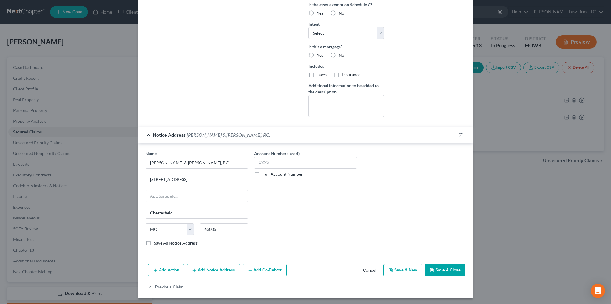
click at [446, 274] on div "Add Action Add Notice Address Add Co-Debtor Cancel Save & New Save & Close" at bounding box center [305, 271] width 334 height 20
click at [447, 272] on button "Save & Close" at bounding box center [445, 270] width 41 height 13
select select
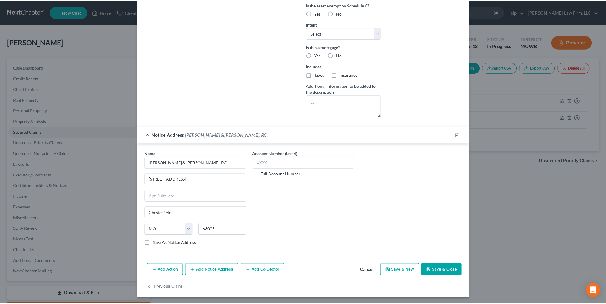
scroll to position [107, 0]
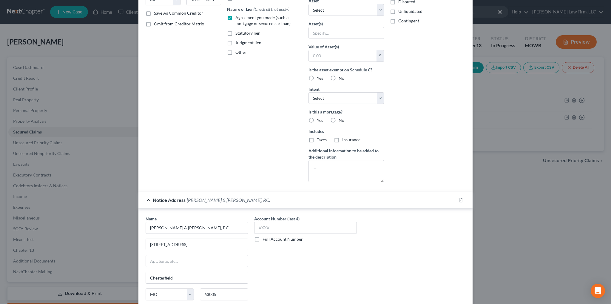
type input "0"
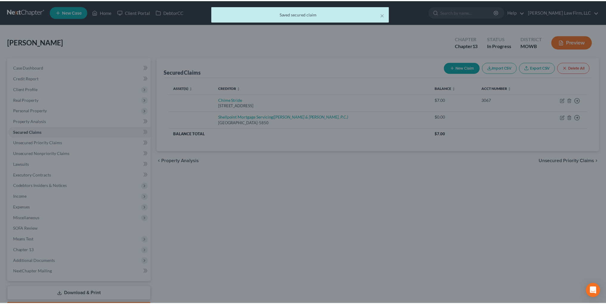
scroll to position [0, 0]
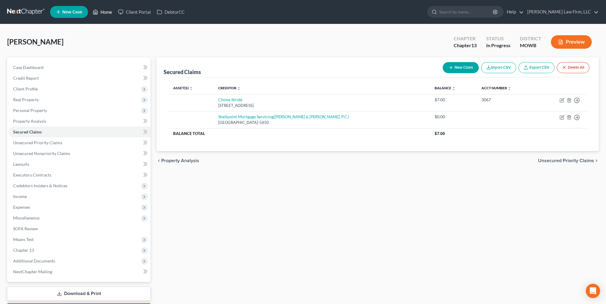
click at [102, 13] on link "Home" at bounding box center [102, 12] width 25 height 11
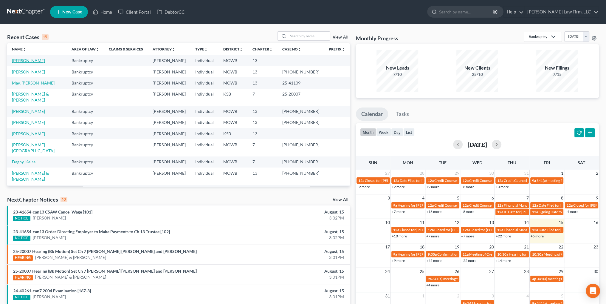
click at [15, 60] on link "[PERSON_NAME]" at bounding box center [28, 60] width 33 height 5
select select "4"
select select "6"
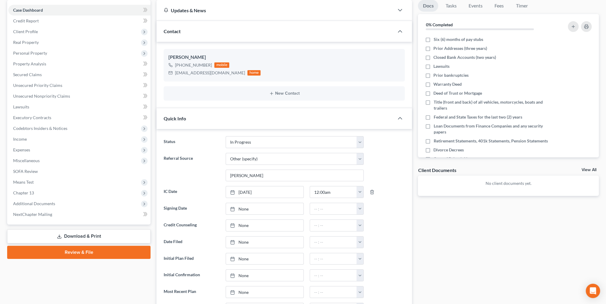
scroll to position [60, 0]
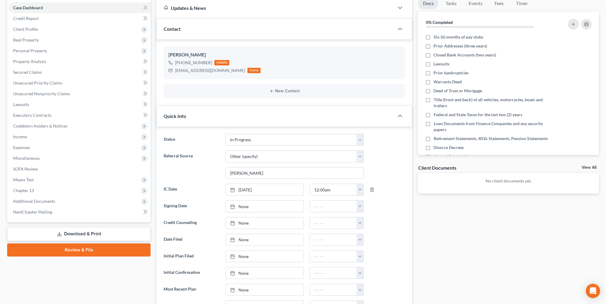
click at [76, 234] on link "Download & Print" at bounding box center [78, 234] width 143 height 14
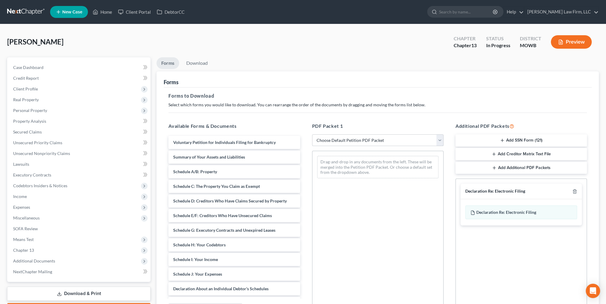
click at [345, 142] on select "Choose Default Petition PDF Packet Complete Bankruptcy Petition (all forms and …" at bounding box center [378, 140] width 132 height 12
select select "1"
click at [312, 134] on select "Choose Default Petition PDF Packet Complete Bankruptcy Petition (all forms and …" at bounding box center [378, 140] width 132 height 12
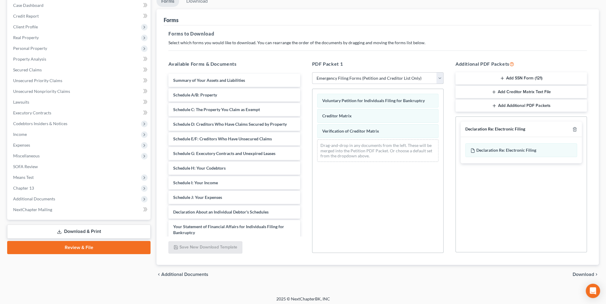
scroll to position [64, 0]
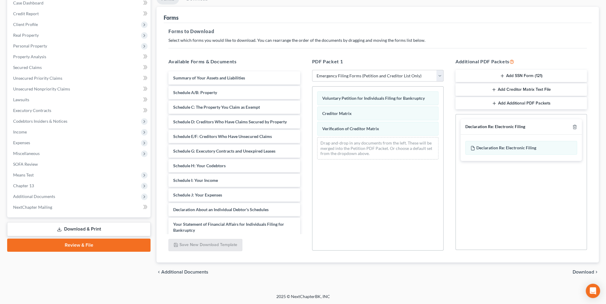
click at [576, 271] on span "Download" at bounding box center [583, 271] width 21 height 5
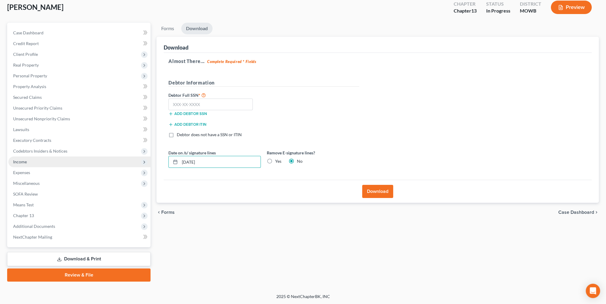
drag, startPoint x: 218, startPoint y: 161, endPoint x: 124, endPoint y: 161, distance: 94.0
click at [124, 161] on div "Petition Navigation Case Dashboard Payments Invoices Payments Payments Credit R…" at bounding box center [303, 152] width 598 height 259
click at [275, 163] on label "Yes" at bounding box center [278, 161] width 6 height 6
click at [278, 162] on input "Yes" at bounding box center [280, 160] width 4 height 4
radio input "true"
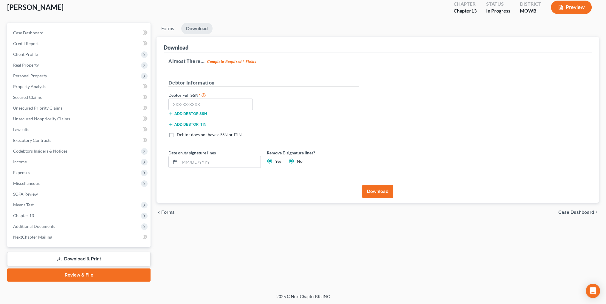
radio input "false"
click at [211, 105] on input "text" at bounding box center [211, 104] width 84 height 12
click at [181, 104] on input "text" at bounding box center [211, 104] width 84 height 12
type input "493-15-1670"
click at [377, 192] on button "Download" at bounding box center [377, 191] width 31 height 13
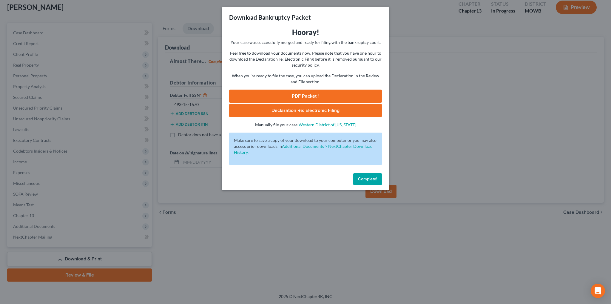
click at [303, 109] on span "Declaration Re: Electronic Filing" at bounding box center [305, 110] width 68 height 6
click at [310, 93] on link "PDF Packet 1" at bounding box center [305, 95] width 153 height 13
click at [368, 181] on span "Complete!" at bounding box center [367, 178] width 19 height 5
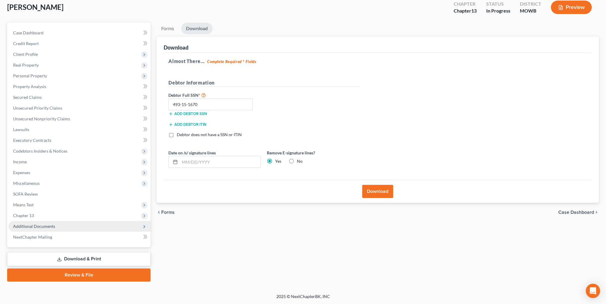
click at [40, 223] on span "Additional Documents" at bounding box center [34, 225] width 42 height 5
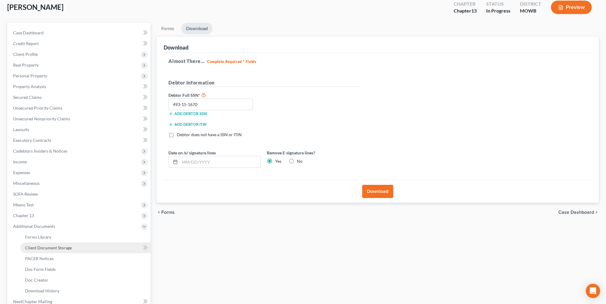
click at [56, 246] on span "Client Document Storage" at bounding box center [48, 247] width 47 height 5
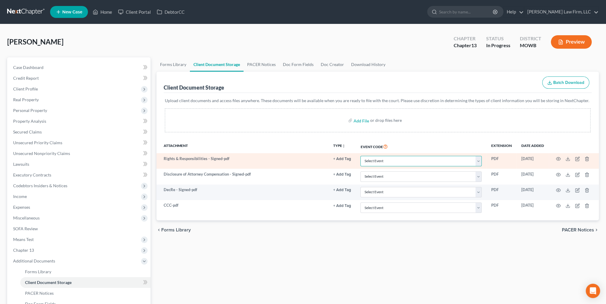
click at [477, 160] on select "Select Event 20 Largest Unsecured Creditors Affidavit re: NO Tax Returns Amende…" at bounding box center [421, 161] width 121 height 10
select select "9"
click at [361, 156] on select "Select Event 20 Largest Unsecured Creditors Affidavit re: NO Tax Returns Amende…" at bounding box center [421, 161] width 121 height 10
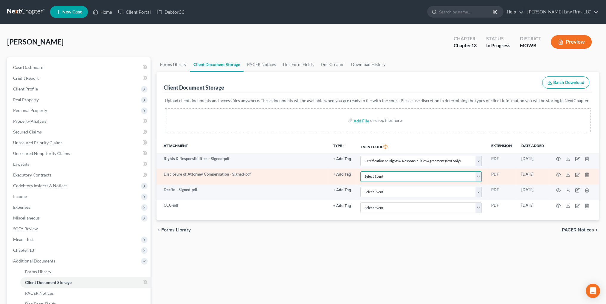
click at [415, 175] on select "Select Event 20 Largest Unsecured Creditors Affidavit re: NO Tax Returns Amende…" at bounding box center [421, 176] width 121 height 10
select select "26"
click at [361, 171] on select "Select Event 20 Largest Unsecured Creditors Affidavit re: NO Tax Returns Amende…" at bounding box center [421, 176] width 121 height 10
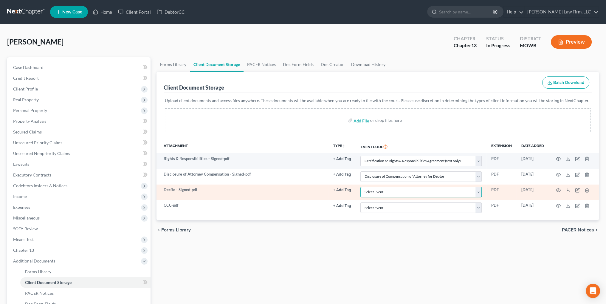
click at [400, 192] on select "Select Event 20 Largest Unsecured Creditors Affidavit re: NO Tax Returns Amende…" at bounding box center [421, 192] width 121 height 10
select select "24"
click at [361, 187] on select "Select Event 20 Largest Unsecured Creditors Affidavit re: NO Tax Returns Amende…" at bounding box center [421, 192] width 121 height 10
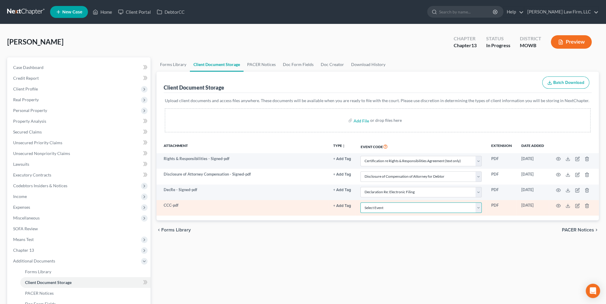
click at [382, 206] on select "Select Event 20 Largest Unsecured Creditors Affidavit re: NO Tax Returns Amende…" at bounding box center [421, 207] width 121 height 10
select select "5"
click at [361, 202] on select "Select Event 20 Largest Unsecured Creditors Affidavit re: NO Tax Returns Amende…" at bounding box center [421, 207] width 121 height 10
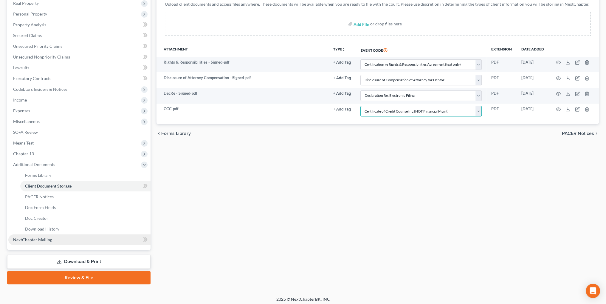
scroll to position [99, 0]
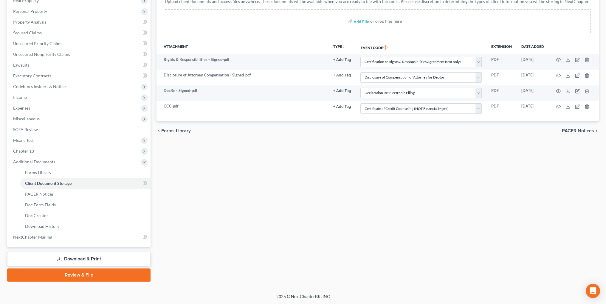
click at [76, 273] on link "Review & File" at bounding box center [78, 274] width 143 height 13
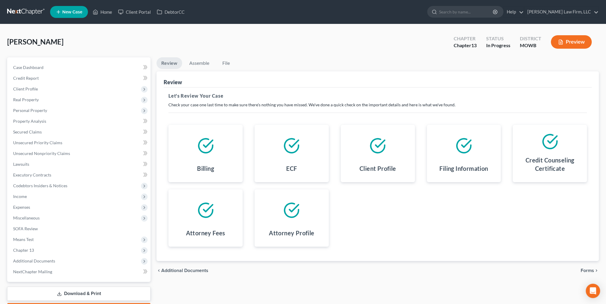
click at [584, 270] on span "Forms" at bounding box center [587, 270] width 13 height 5
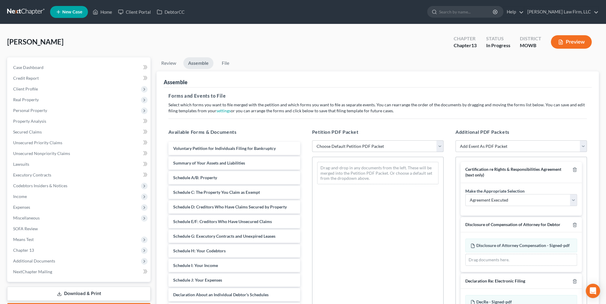
click at [338, 145] on select "Choose Default Petition PDF Packet Complete Bankruptcy Petition (all forms and …" at bounding box center [378, 146] width 132 height 12
select select "1"
click at [312, 140] on select "Choose Default Petition PDF Packet Complete Bankruptcy Petition (all forms and …" at bounding box center [378, 146] width 132 height 12
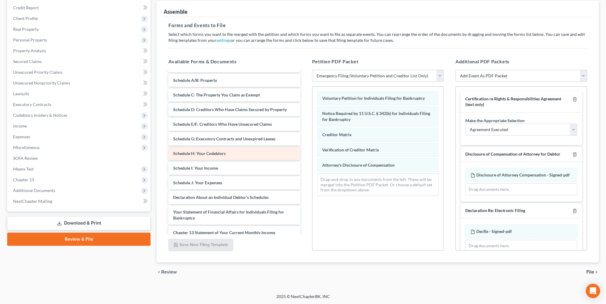
scroll to position [18, 0]
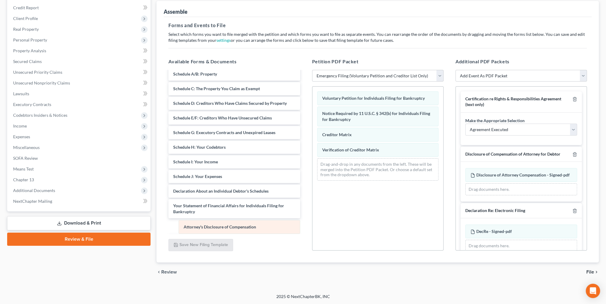
drag, startPoint x: 336, startPoint y: 163, endPoint x: 198, endPoint y: 225, distance: 151.1
click at [313, 185] on div "Attorney's Disclosure of Compensation Voluntary Petition for Individuals Filing…" at bounding box center [378, 136] width 131 height 99
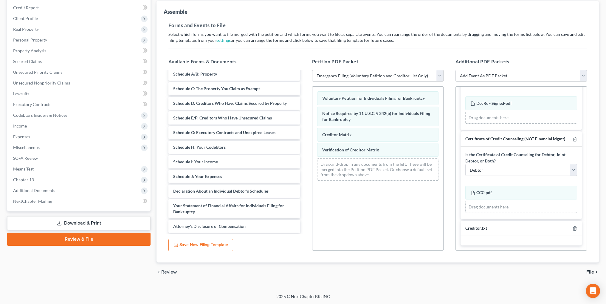
scroll to position [138, 0]
click at [589, 270] on span "File" at bounding box center [591, 271] width 8 height 5
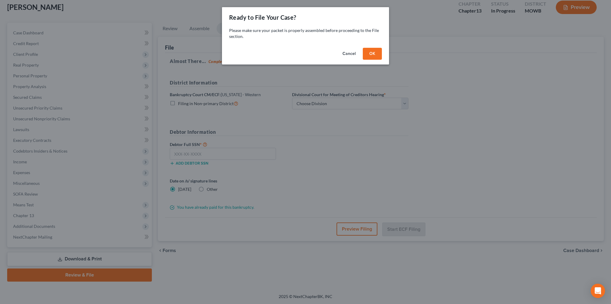
click at [372, 52] on button "OK" at bounding box center [372, 54] width 19 height 12
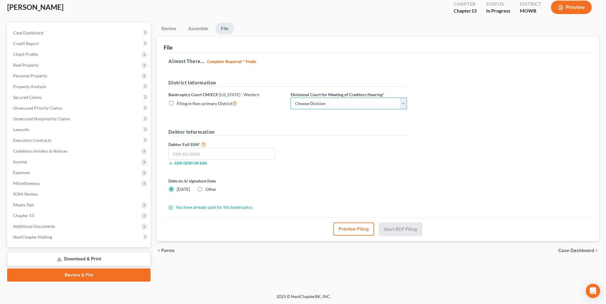
click at [314, 107] on select "Choose Division Central Southern Southwestern St. [PERSON_NAME]" at bounding box center [349, 104] width 116 height 12
select select "4"
click at [291, 98] on select "Choose Division Central Southern Southwestern St. [PERSON_NAME]" at bounding box center [349, 104] width 116 height 12
click at [200, 155] on input "text" at bounding box center [222, 154] width 106 height 12
type input "493-15-1670"
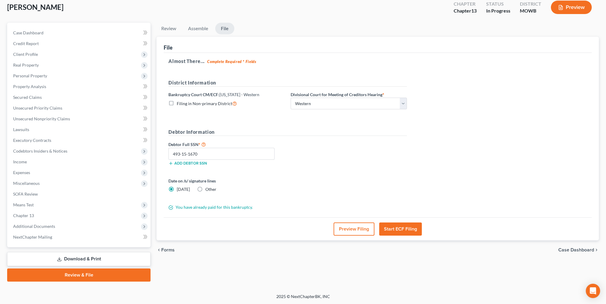
click at [358, 227] on button "Preview Filing" at bounding box center [354, 228] width 41 height 13
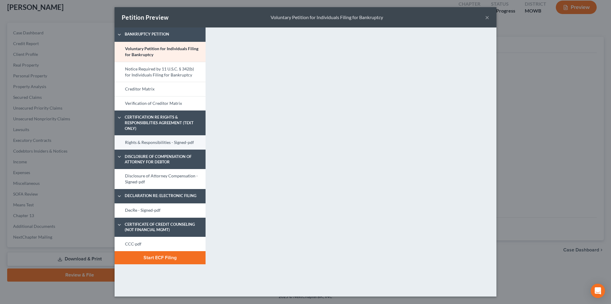
click at [148, 143] on link "Rights & Responsibilities - Signed-pdf" at bounding box center [160, 142] width 91 height 14
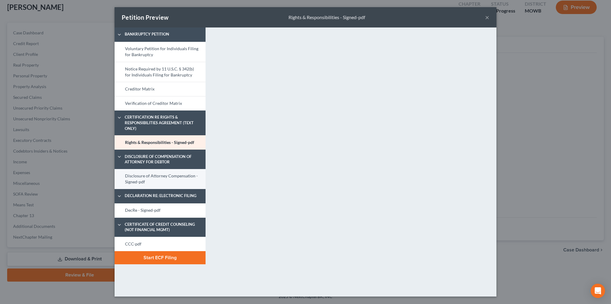
click at [154, 177] on link "Disclosure of Attorney Compensation - Signed-pdf" at bounding box center [160, 179] width 91 height 20
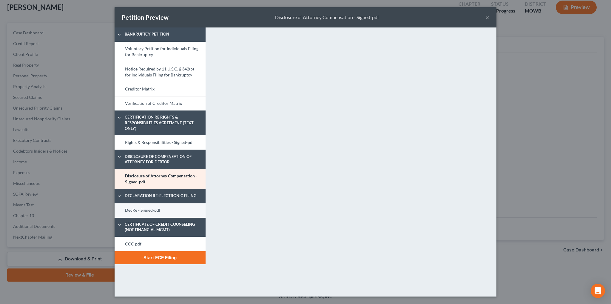
click at [141, 210] on link "DecRe - Signed-pdf" at bounding box center [160, 210] width 91 height 14
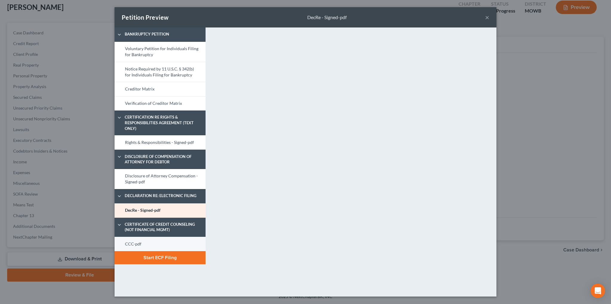
click at [132, 240] on link "CCC-pdf" at bounding box center [160, 244] width 91 height 14
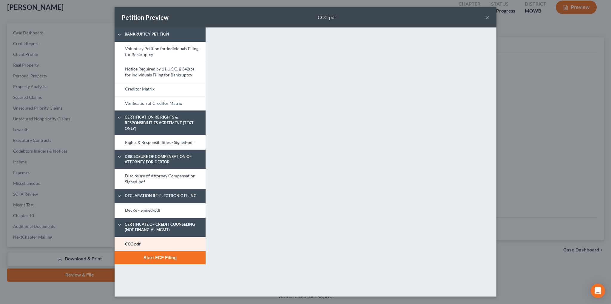
click at [154, 257] on button "Start ECF Filing" at bounding box center [160, 257] width 91 height 13
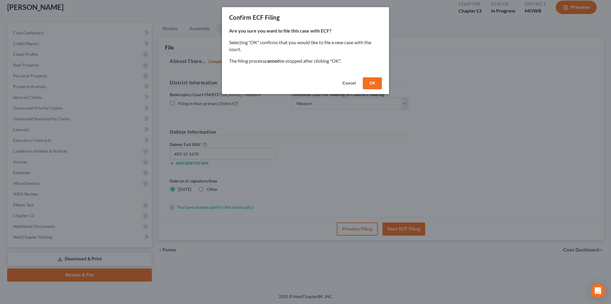
click at [375, 84] on button "OK" at bounding box center [372, 83] width 19 height 12
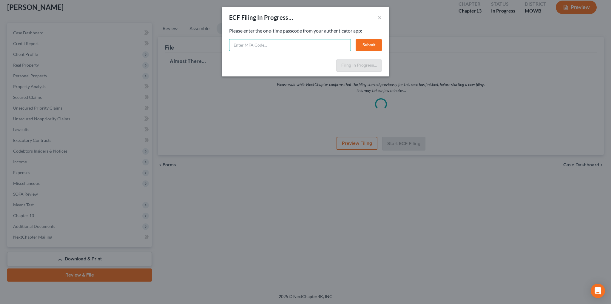
click at [260, 44] on input "text" at bounding box center [290, 45] width 122 height 12
type input "432919"
click at [377, 44] on button "Submit" at bounding box center [369, 45] width 26 height 12
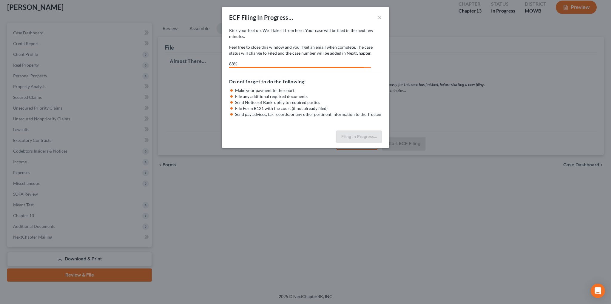
select select "4"
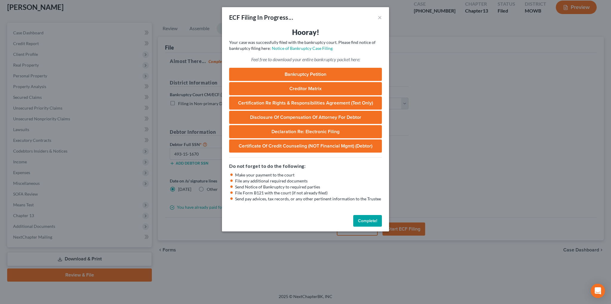
click at [364, 222] on button "Complete!" at bounding box center [367, 221] width 29 height 12
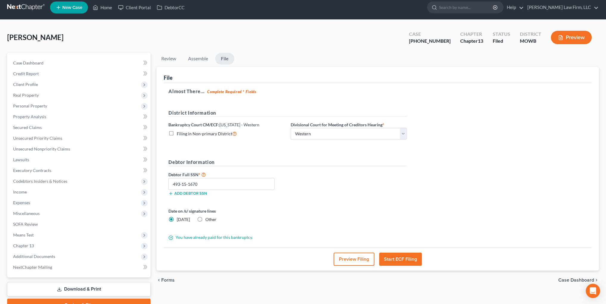
scroll to position [0, 0]
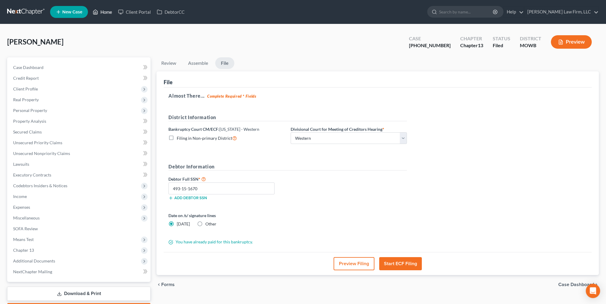
click at [104, 11] on link "Home" at bounding box center [102, 12] width 25 height 11
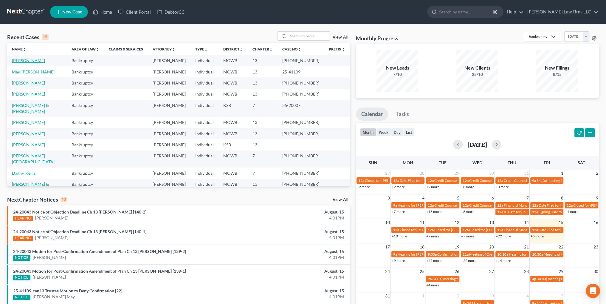
click at [28, 59] on link "[PERSON_NAME]" at bounding box center [28, 60] width 33 height 5
select select "3"
select select "6"
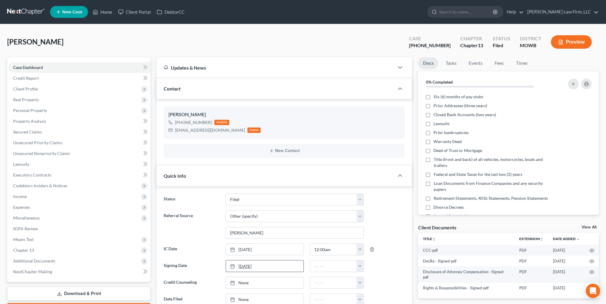
type input "[DATE]"
click at [244, 263] on link "[DATE]" at bounding box center [265, 265] width 78 height 11
click at [359, 264] on button "button" at bounding box center [360, 265] width 7 height 11
click at [373, 206] on link "12:00am" at bounding box center [373, 208] width 33 height 10
type input "12:00am"
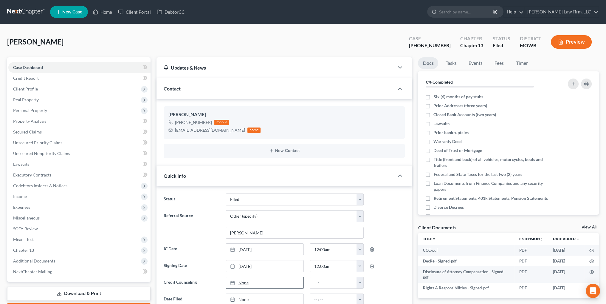
type input "[DATE]"
click at [244, 283] on link "[DATE]" at bounding box center [265, 282] width 78 height 11
click at [359, 280] on button "button" at bounding box center [360, 282] width 7 height 11
click at [369, 224] on link "12:00am" at bounding box center [373, 225] width 33 height 10
type input "12:00am"
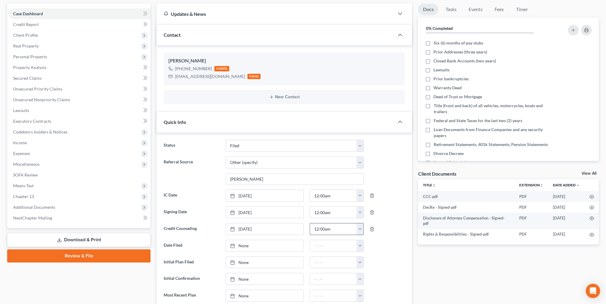
scroll to position [60, 0]
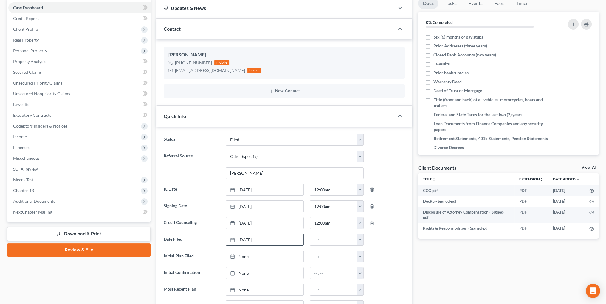
type input "[DATE]"
click at [244, 237] on link "[DATE]" at bounding box center [265, 239] width 78 height 11
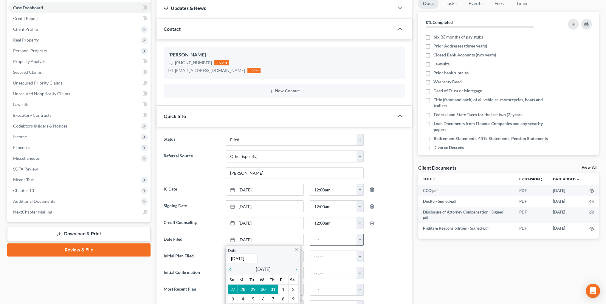
click at [359, 237] on button "button" at bounding box center [360, 239] width 7 height 11
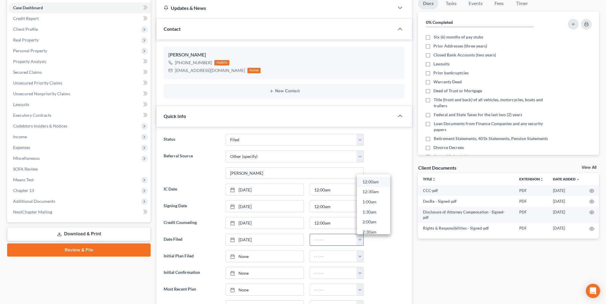
click at [369, 181] on link "12:00am" at bounding box center [373, 182] width 33 height 10
type input "12:00am"
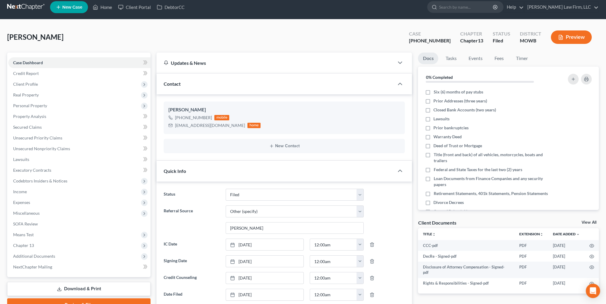
scroll to position [0, 0]
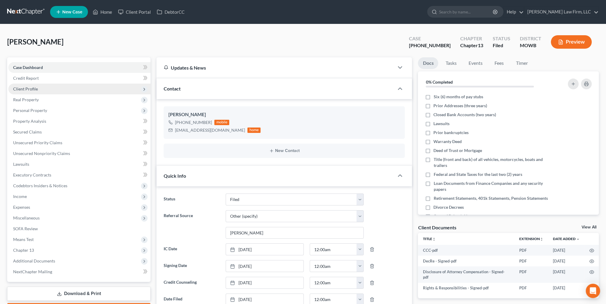
click at [22, 87] on span "Client Profile" at bounding box center [25, 88] width 25 height 5
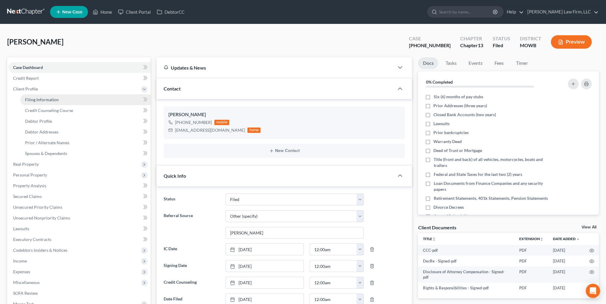
click at [48, 97] on span "Filing Information" at bounding box center [42, 99] width 34 height 5
select select "1"
select select "0"
select select "3"
select select "46"
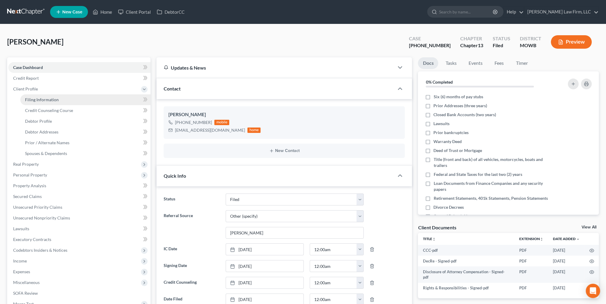
select select "6"
select select "26"
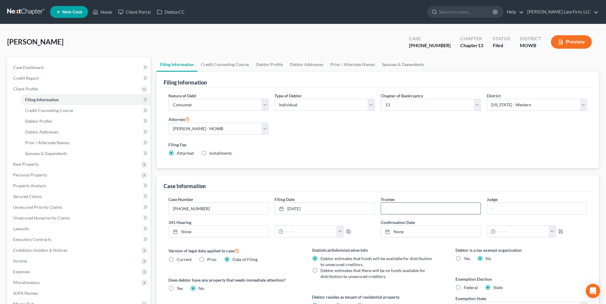
click at [418, 208] on input "text" at bounding box center [431, 208] width 100 height 11
type input "[PERSON_NAME]"
click at [213, 206] on input "[PHONE_NUMBER]" at bounding box center [219, 208] width 100 height 11
click at [22, 166] on span "Real Property" at bounding box center [26, 163] width 26 height 5
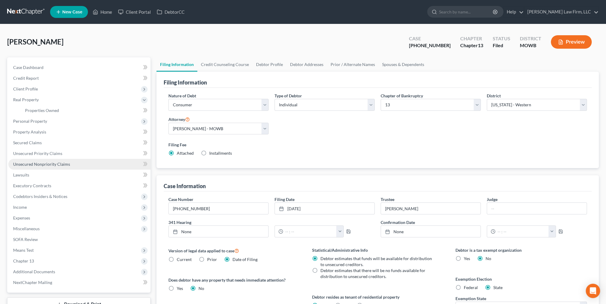
click at [22, 166] on span "Unsecured Nonpriority Claims" at bounding box center [41, 163] width 57 height 5
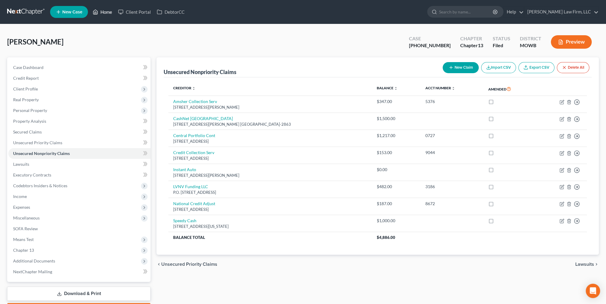
click at [107, 11] on link "Home" at bounding box center [102, 12] width 25 height 11
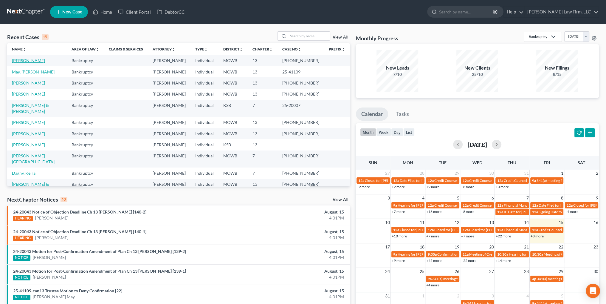
click at [19, 61] on link "[PERSON_NAME]" at bounding box center [28, 60] width 33 height 5
select select "4"
select select "6"
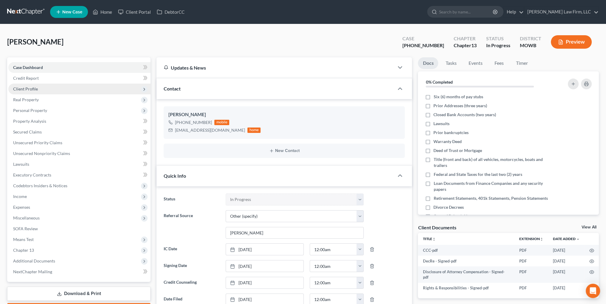
click at [26, 86] on span "Client Profile" at bounding box center [25, 88] width 25 height 5
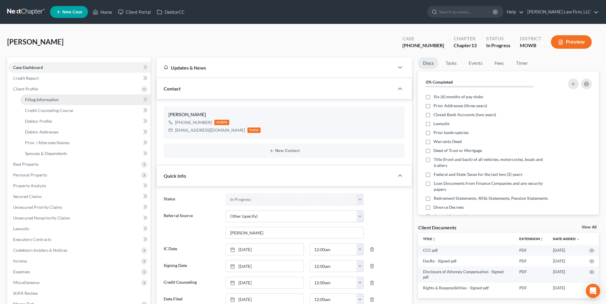
click at [41, 102] on link "Filing Information" at bounding box center [85, 99] width 130 height 11
select select "1"
select select "0"
select select "3"
select select "46"
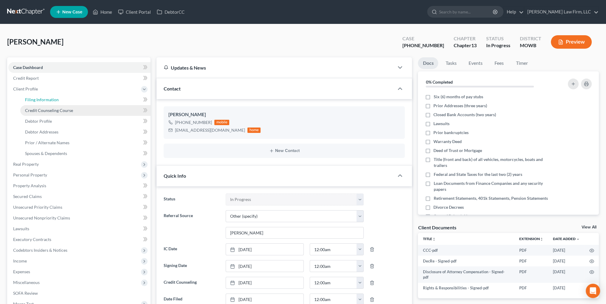
select select "6"
select select "26"
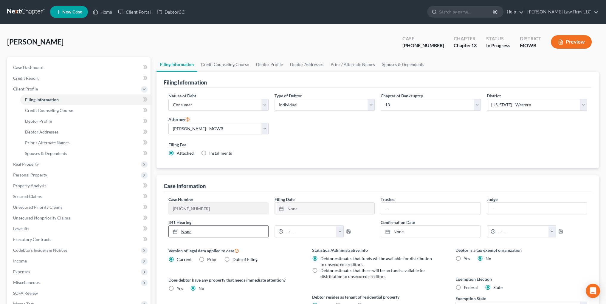
type input "[DATE]"
click at [186, 229] on link "[DATE]" at bounding box center [219, 231] width 100 height 11
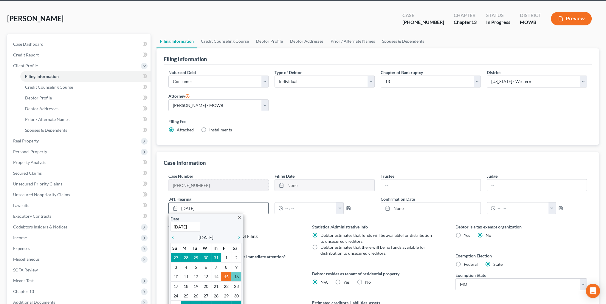
scroll to position [60, 0]
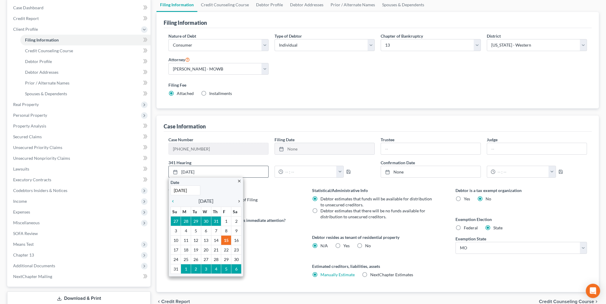
click at [237, 200] on icon "chevron_right" at bounding box center [238, 201] width 8 height 5
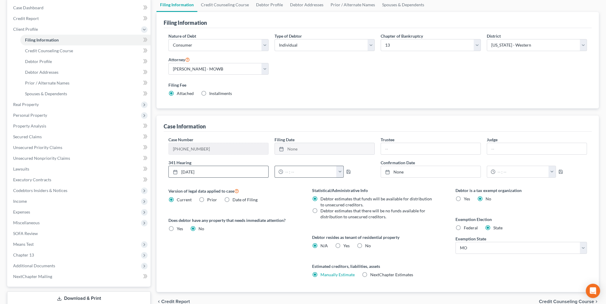
click at [339, 169] on button "button" at bounding box center [339, 171] width 7 height 11
click at [346, 216] on link "3:00pm" at bounding box center [352, 217] width 33 height 10
type input "3:00pm"
click at [348, 172] on polyline "button" at bounding box center [349, 172] width 2 height 1
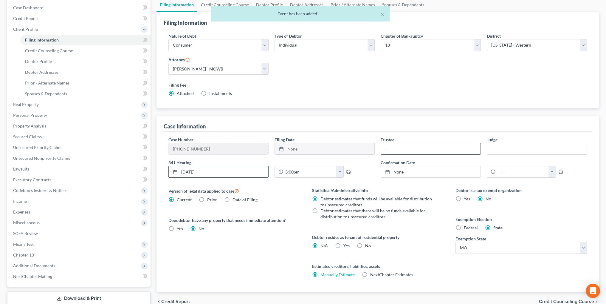
click at [403, 147] on input "text" at bounding box center [431, 148] width 100 height 11
type input "[PERSON_NAME]"
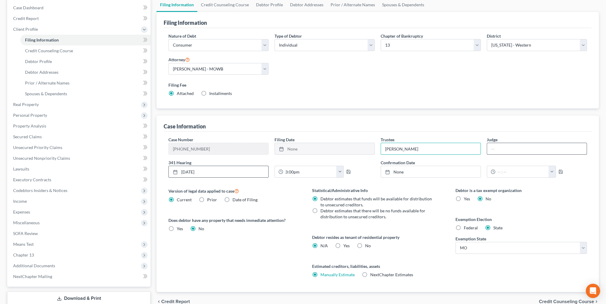
click at [500, 146] on input "text" at bounding box center [537, 148] width 100 height 11
type input "[PERSON_NAME]"
click at [348, 170] on polyline "button" at bounding box center [348, 170] width 1 height 1
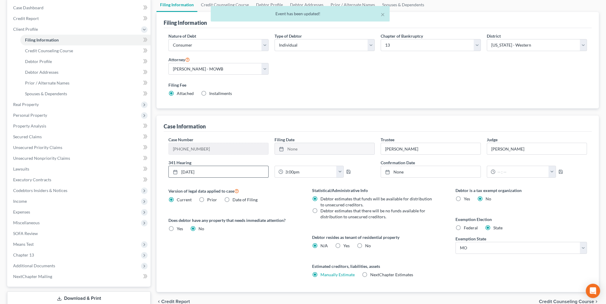
click at [280, 244] on div "Version of legal data applied to case Current Prior Date of Filing Legal data v…" at bounding box center [234, 239] width 143 height 105
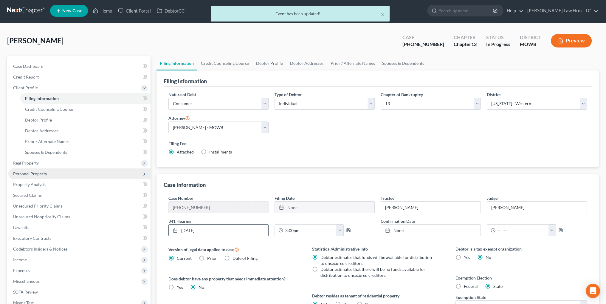
scroll to position [0, 0]
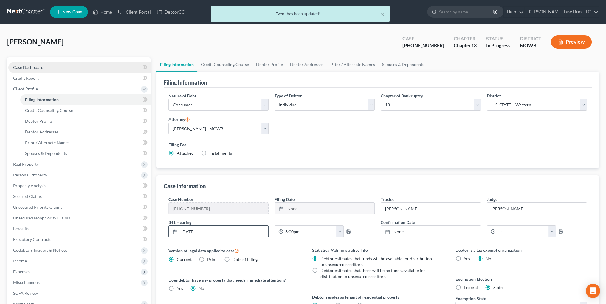
click at [31, 68] on span "Case Dashboard" at bounding box center [28, 67] width 30 height 5
select select "6"
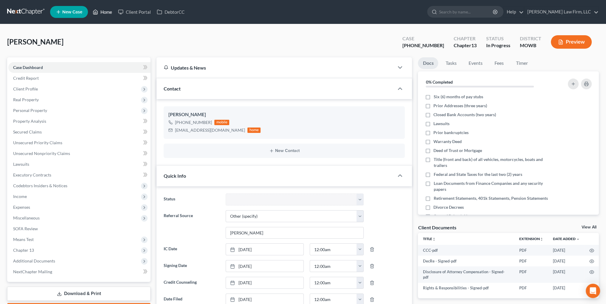
click at [102, 11] on link "Home" at bounding box center [102, 12] width 25 height 11
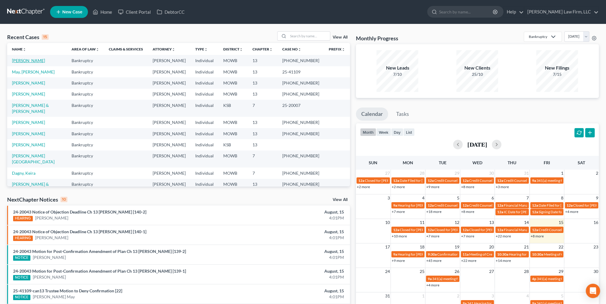
click at [27, 60] on link "[PERSON_NAME]" at bounding box center [28, 60] width 33 height 5
select select "4"
select select "6"
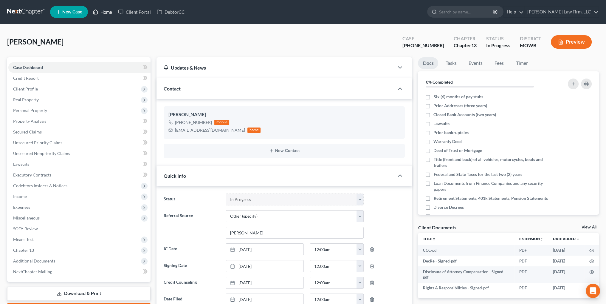
click at [108, 13] on link "Home" at bounding box center [102, 12] width 25 height 11
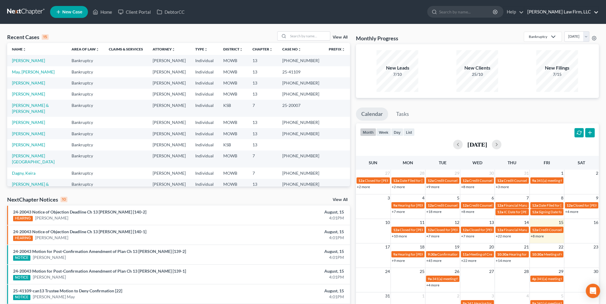
click at [575, 10] on link "[PERSON_NAME] Law Firm, LLC" at bounding box center [562, 12] width 74 height 11
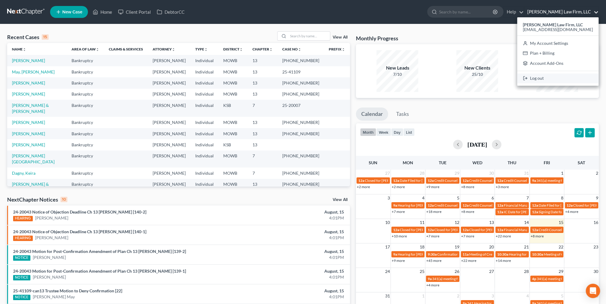
click at [558, 78] on link "Log out" at bounding box center [558, 78] width 81 height 10
